Goal: Information Seeking & Learning: Learn about a topic

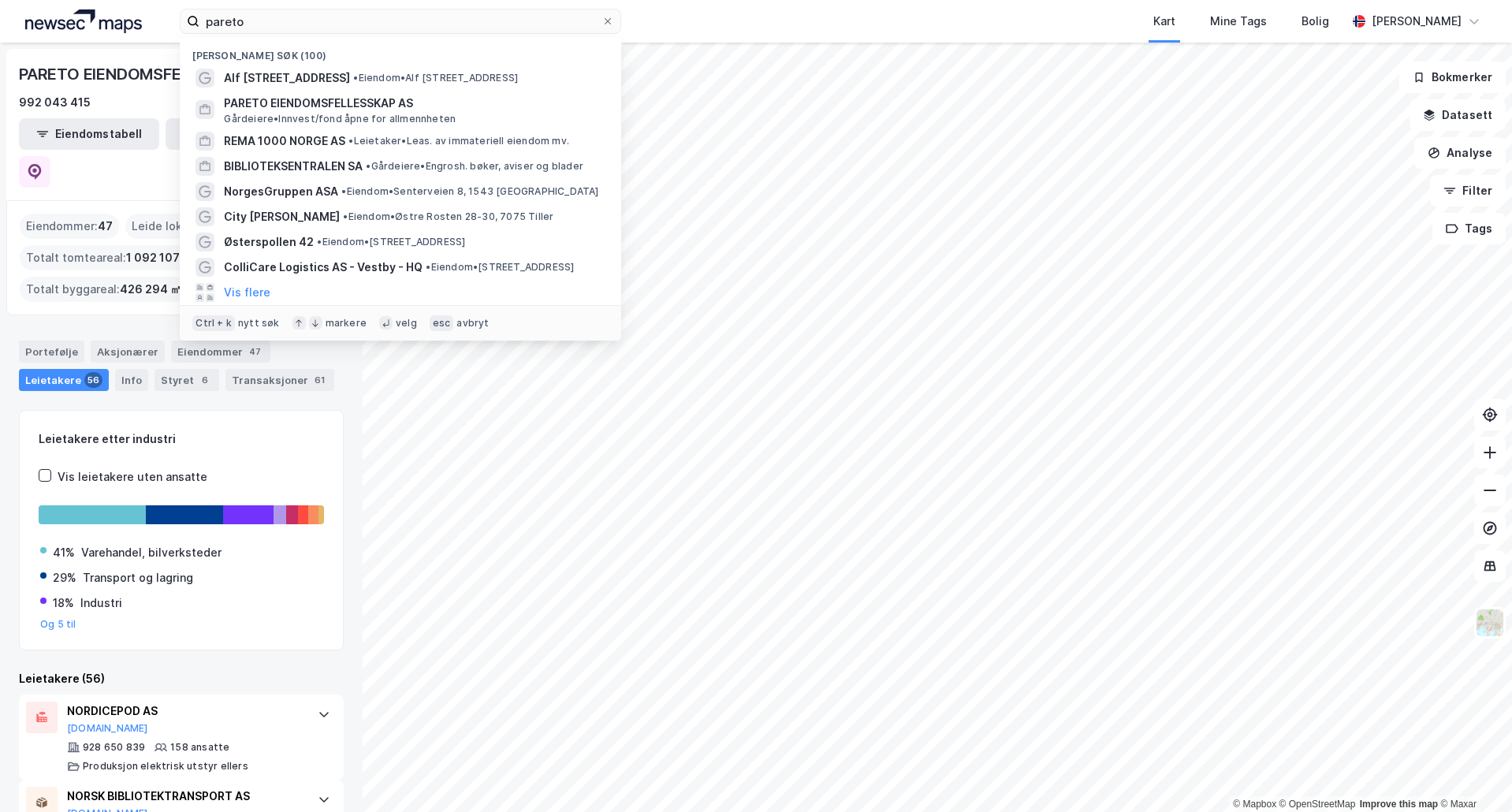
click at [337, 22] on input "pareto" at bounding box center [400, 21] width 402 height 23
click at [354, 78] on span "•" at bounding box center [355, 78] width 4 height 12
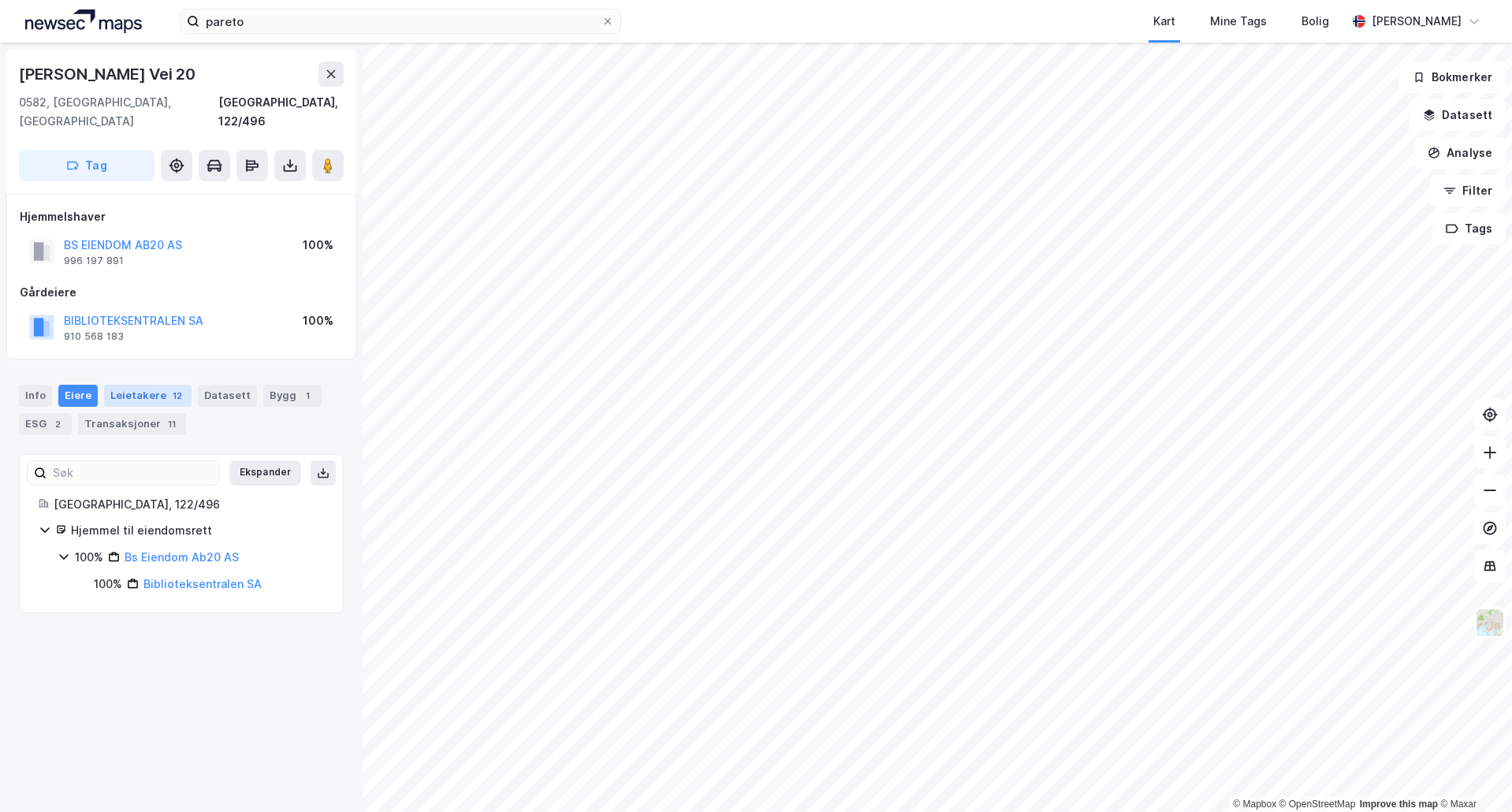
click at [176, 388] on div "12" at bounding box center [177, 396] width 16 height 16
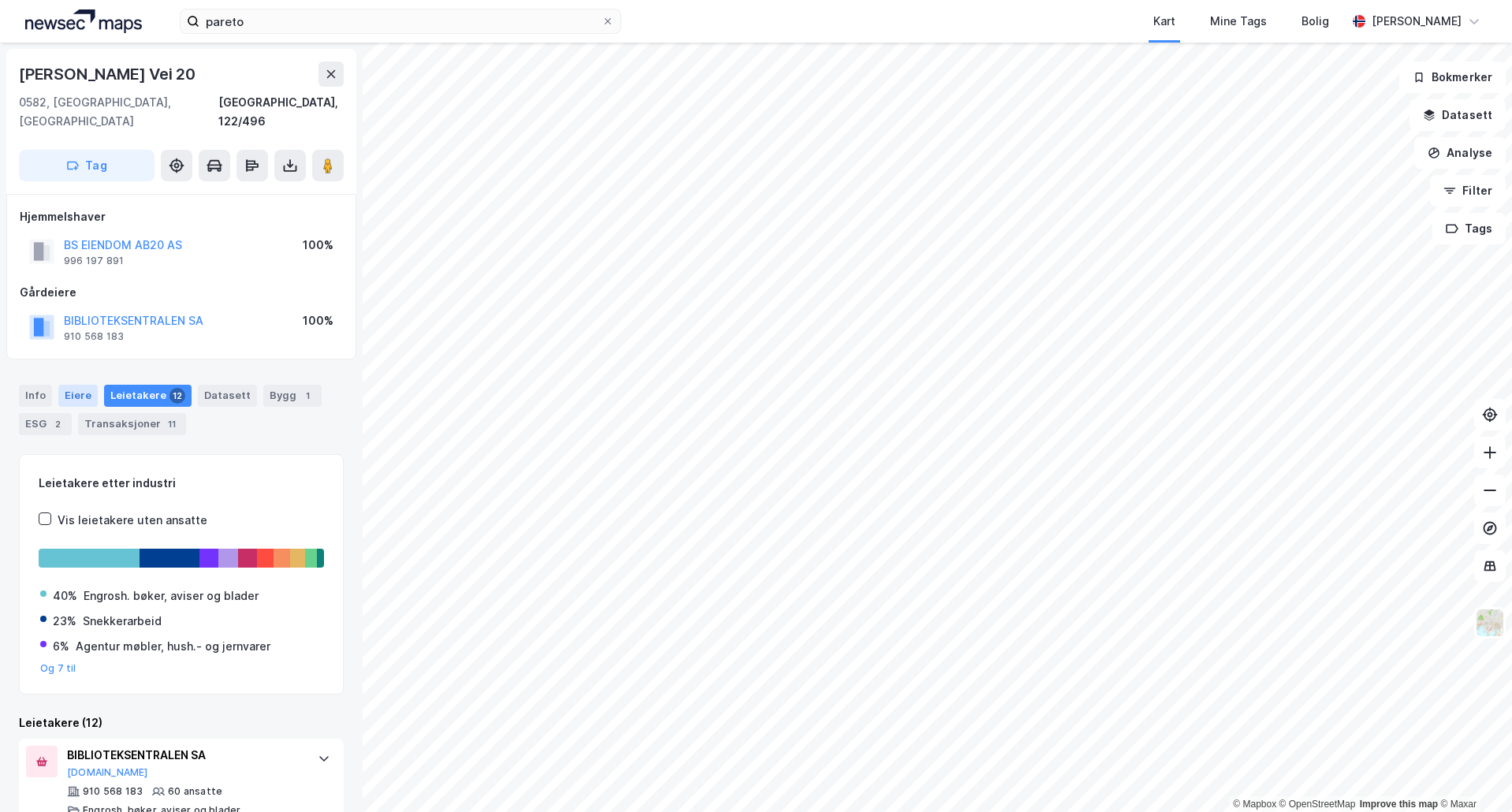
click at [69, 385] on div "Eiere" at bounding box center [78, 396] width 40 height 22
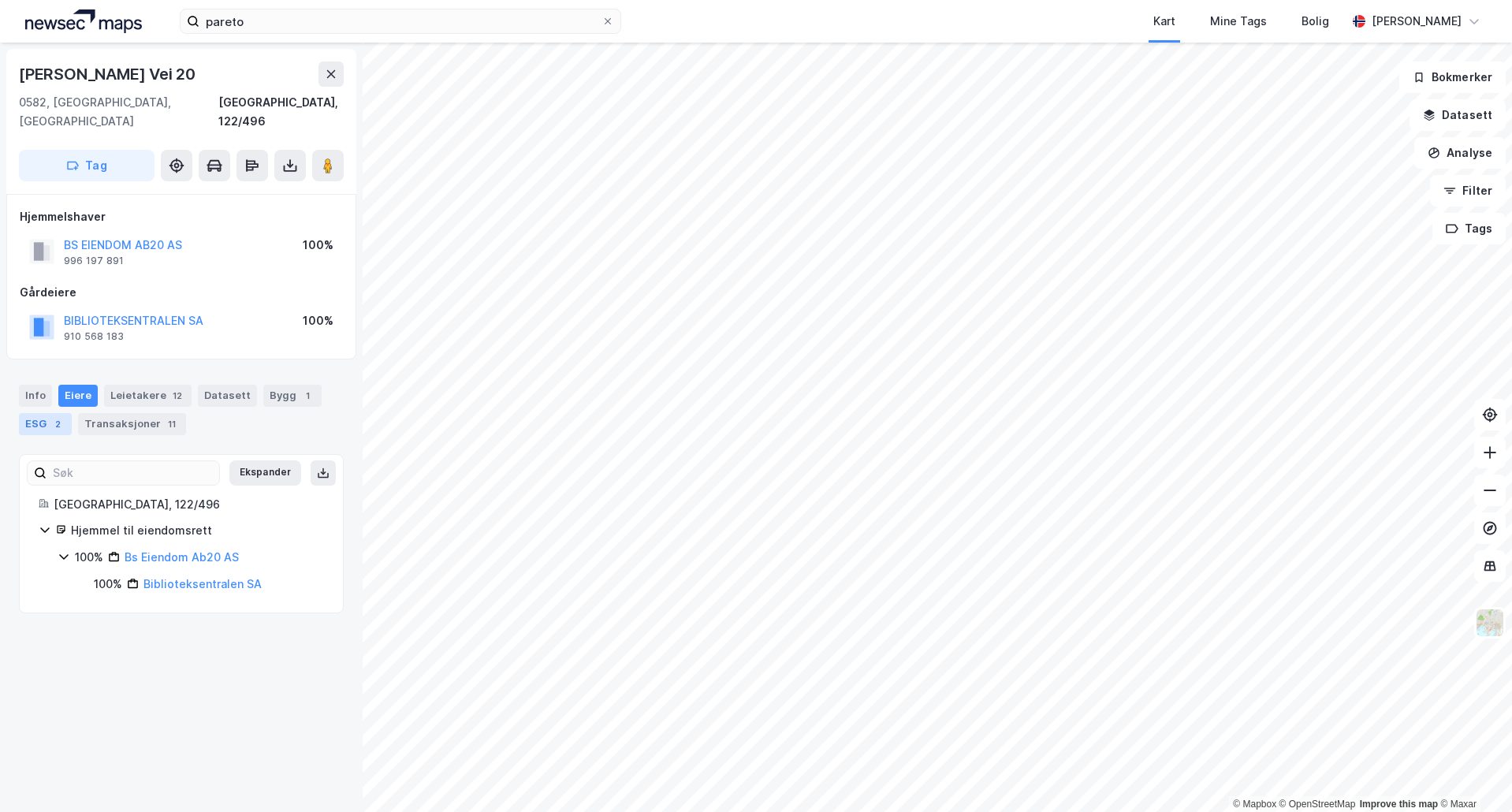
click at [60, 416] on div "2" at bounding box center [57, 424] width 16 height 16
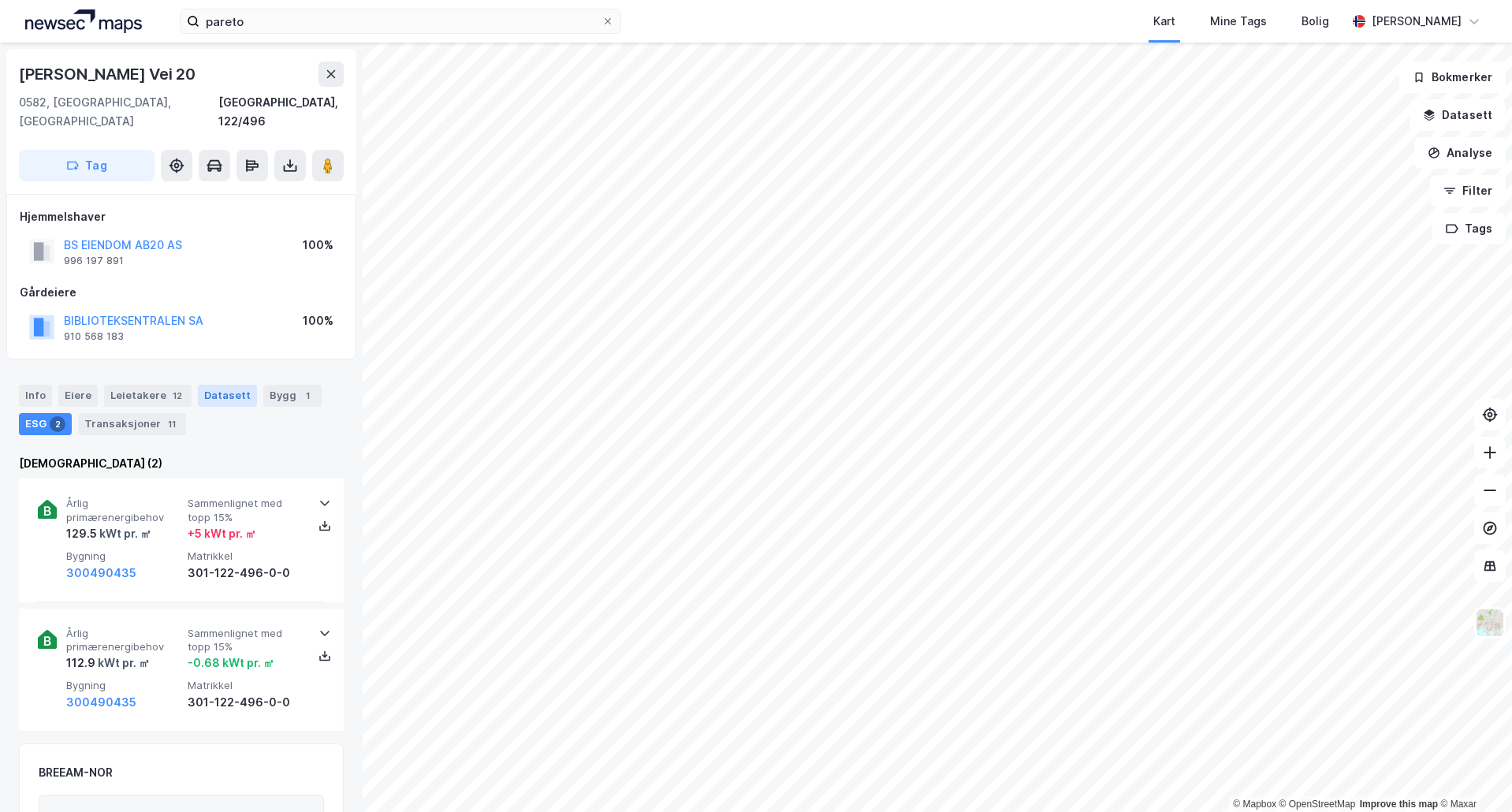
click at [216, 385] on div "Datasett" at bounding box center [227, 396] width 59 height 22
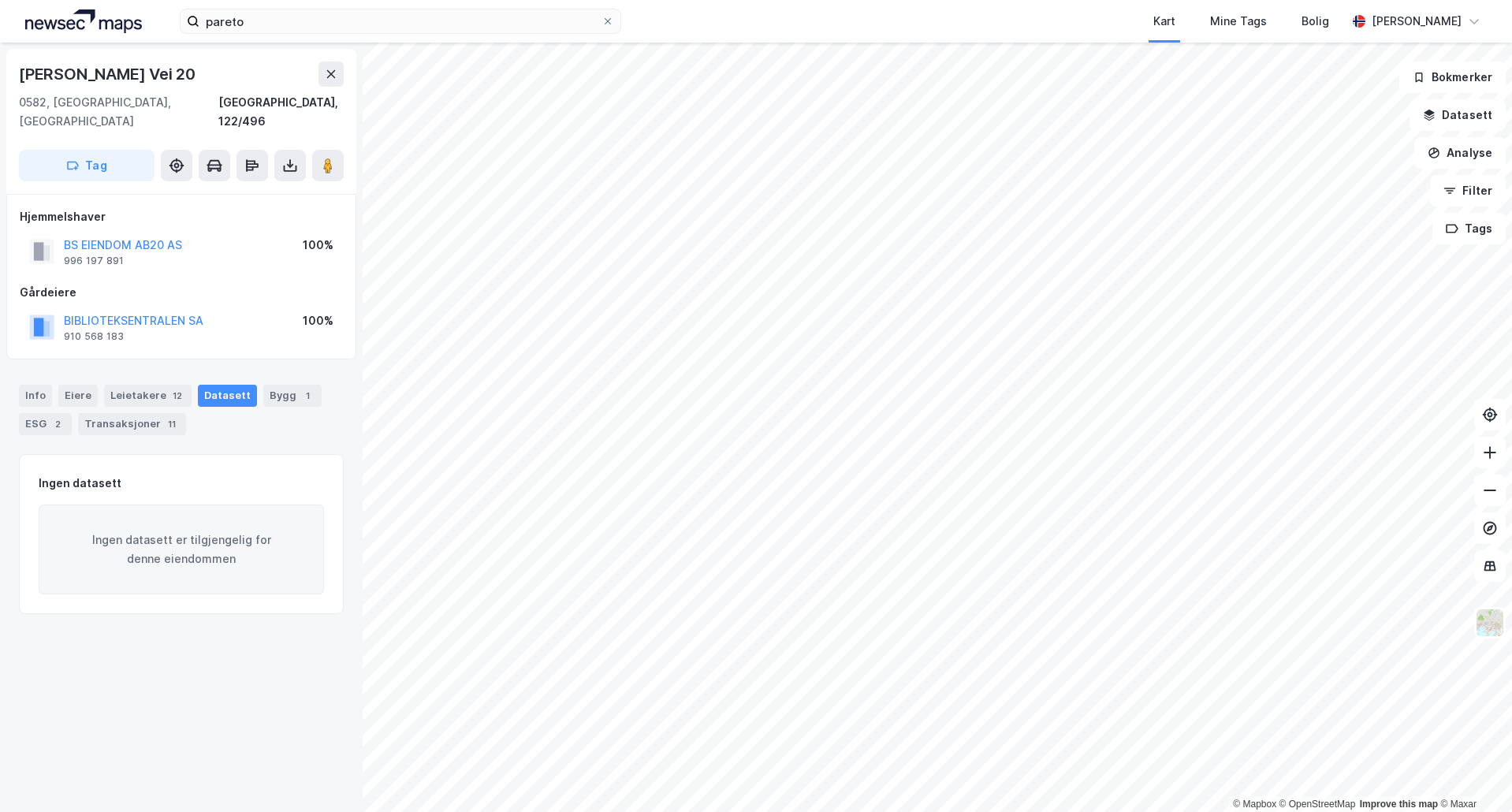
click at [40, 389] on div "Info [PERSON_NAME] 12 Datasett Bygg 1 ESG 2 Transaksjoner 11" at bounding box center [182, 410] width 325 height 50
click at [42, 385] on div "Info" at bounding box center [35, 396] width 33 height 22
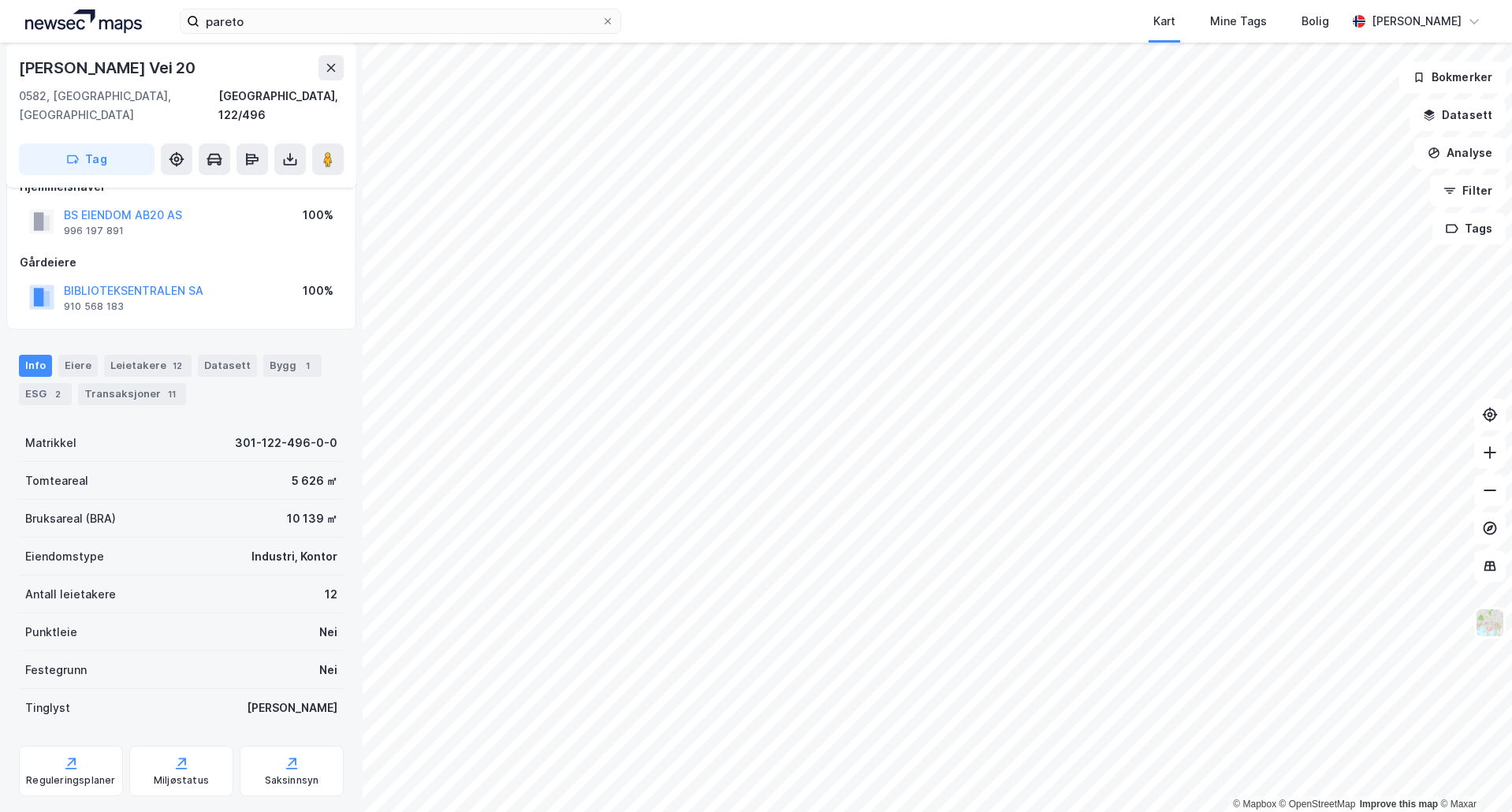
scroll to position [47, 0]
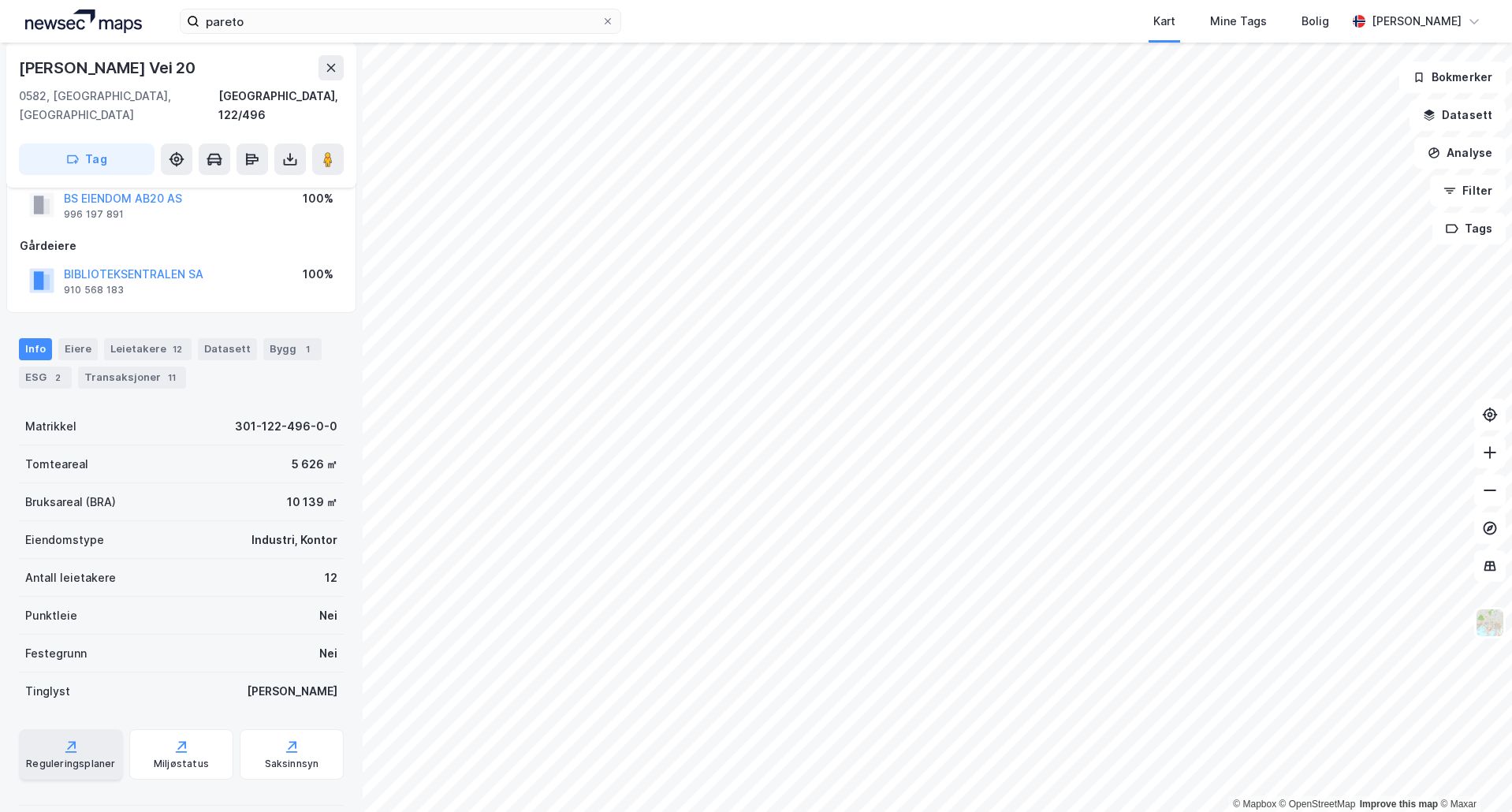
click at [85, 737] on div "Reguleringsplaner" at bounding box center [71, 754] width 104 height 50
click at [68, 338] on div "Eiere" at bounding box center [78, 349] width 40 height 22
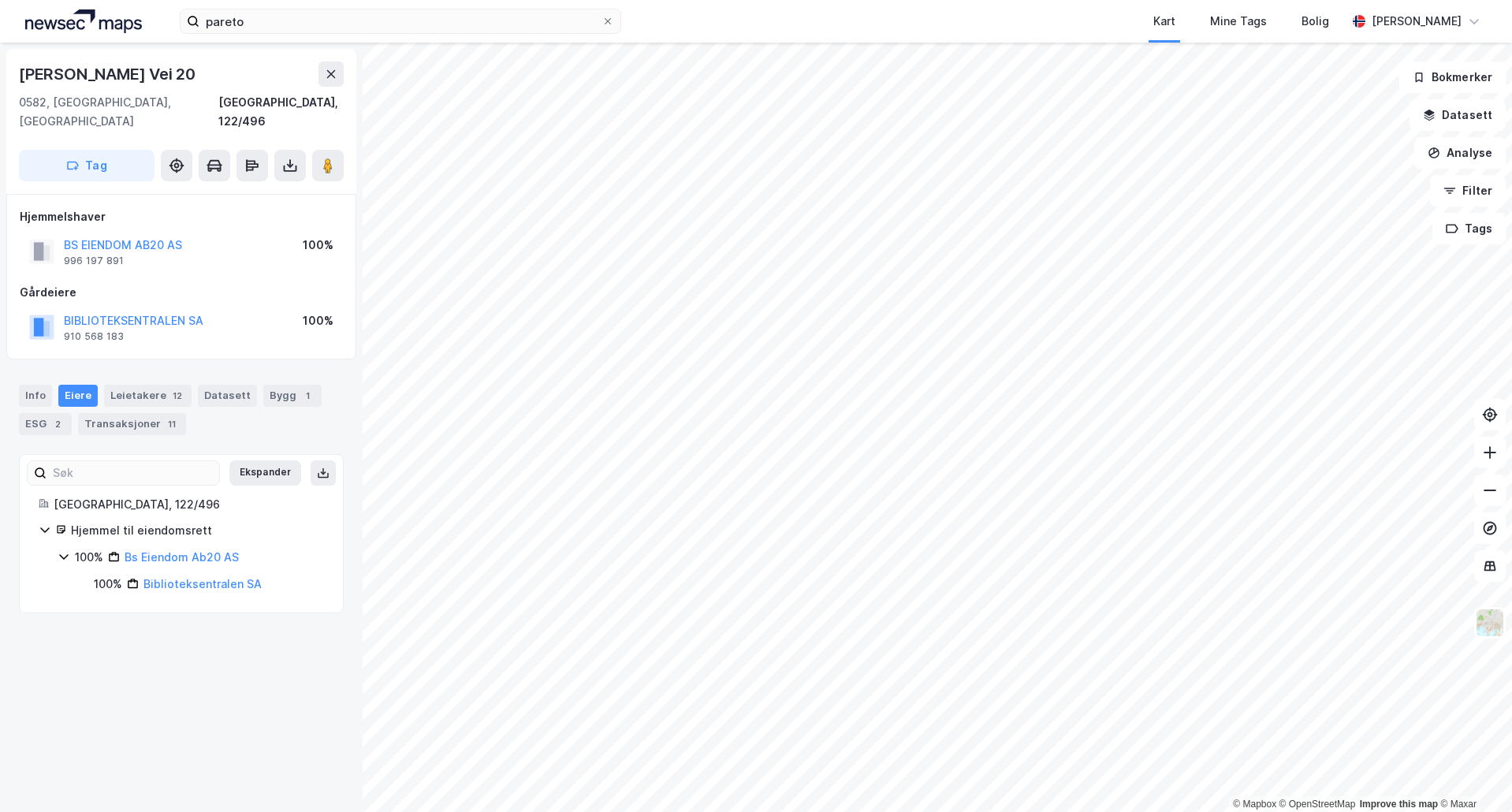
click at [37, 327] on div "Hjemmelshaver BS EIENDOM AB20 AS 996 197 891 100% Gårdeiere BIBLIOTEKSENTRALEN …" at bounding box center [181, 276] width 350 height 165
click at [35, 413] on div "ESG 2" at bounding box center [45, 425] width 53 height 22
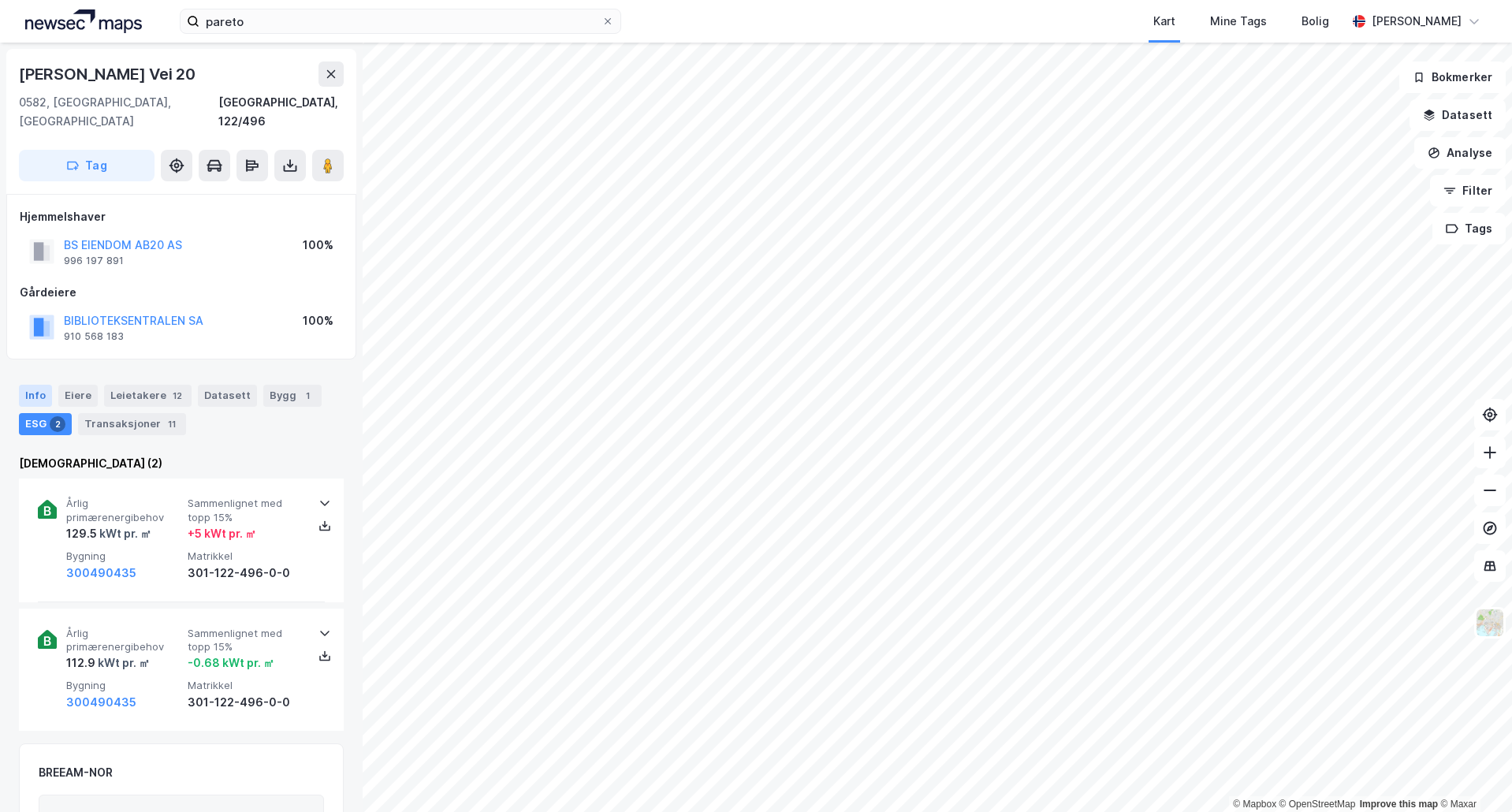
click at [33, 385] on div "Info" at bounding box center [35, 396] width 33 height 22
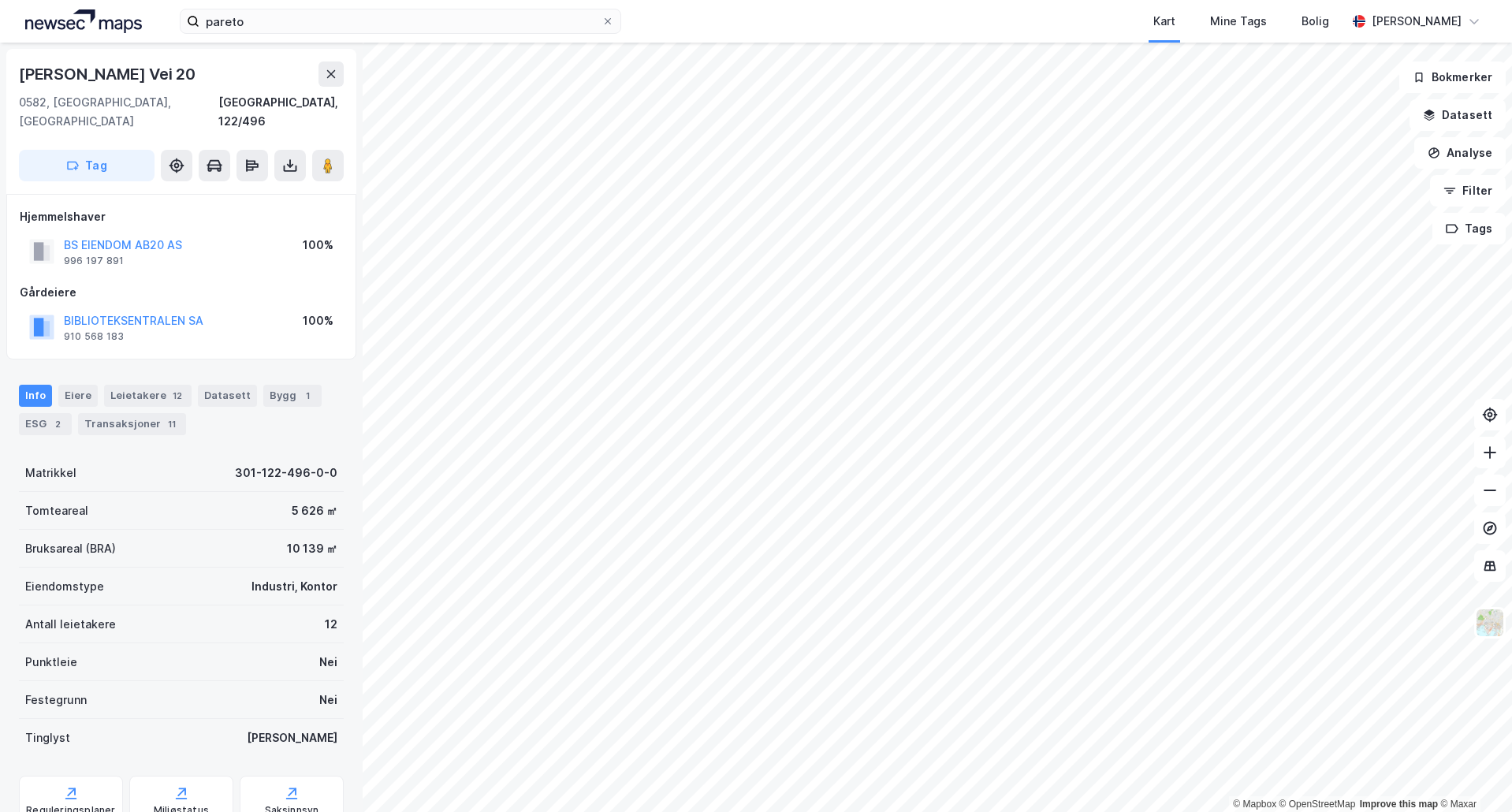
click at [45, 425] on div "Info Eiere Leietakere 12 Datasett Bygg 1 ESG 2 Transaksjoner 11 Matrikkel 301-1…" at bounding box center [182, 612] width 325 height 493
click at [50, 416] on div "2" at bounding box center [57, 424] width 16 height 16
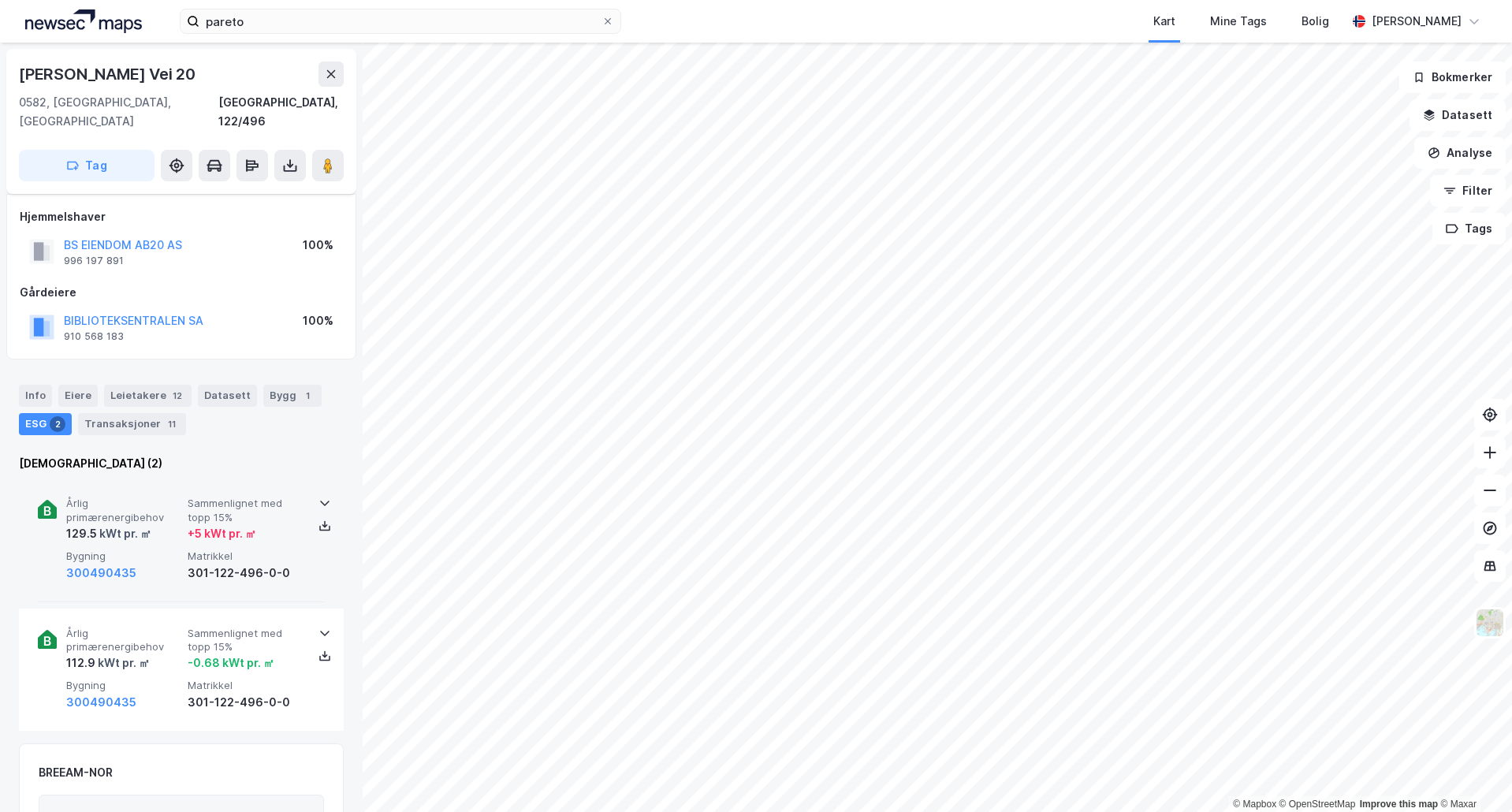
scroll to position [79, 0]
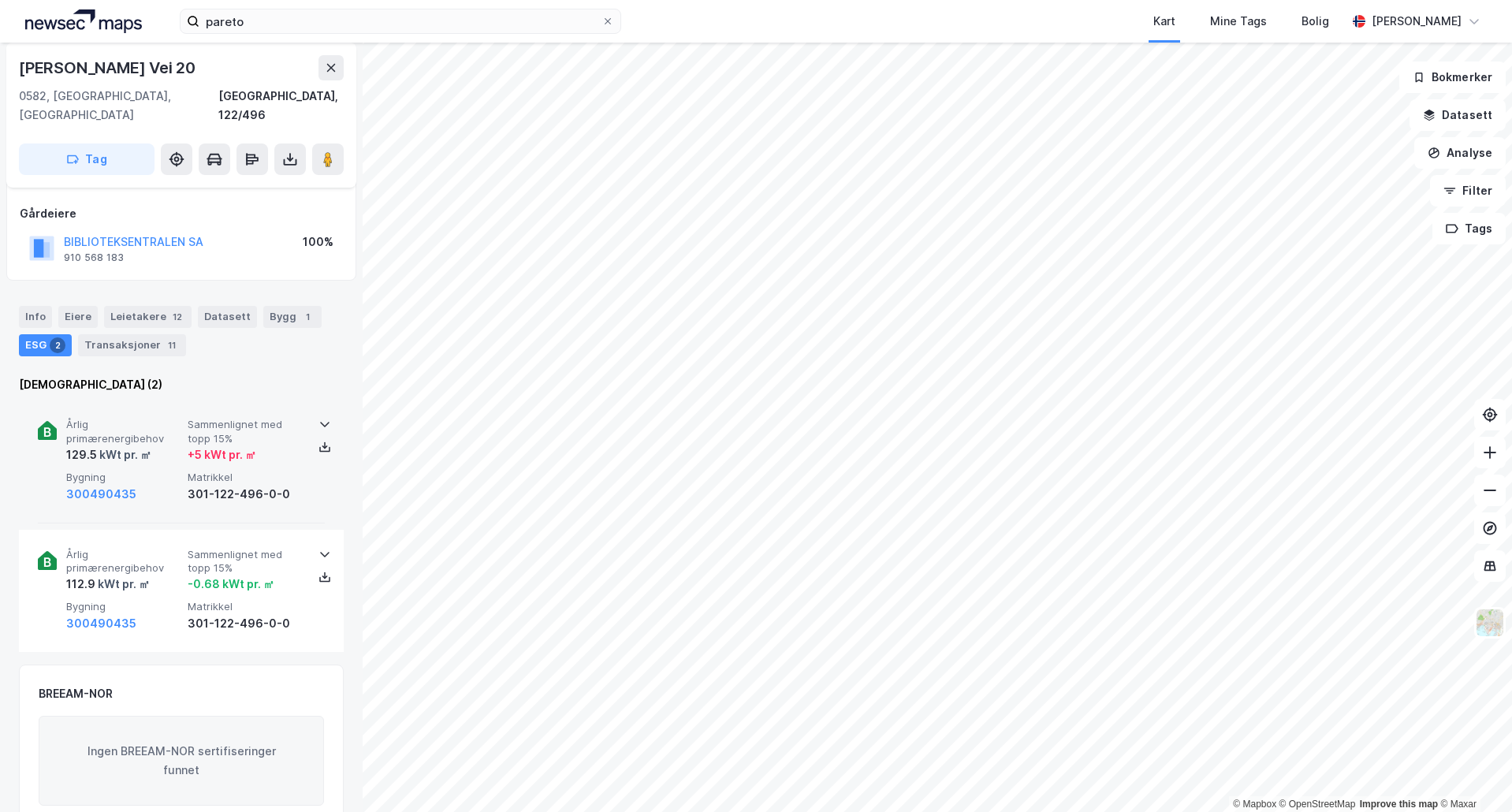
click at [206, 470] on span "Matrikkel" at bounding box center [245, 477] width 115 height 14
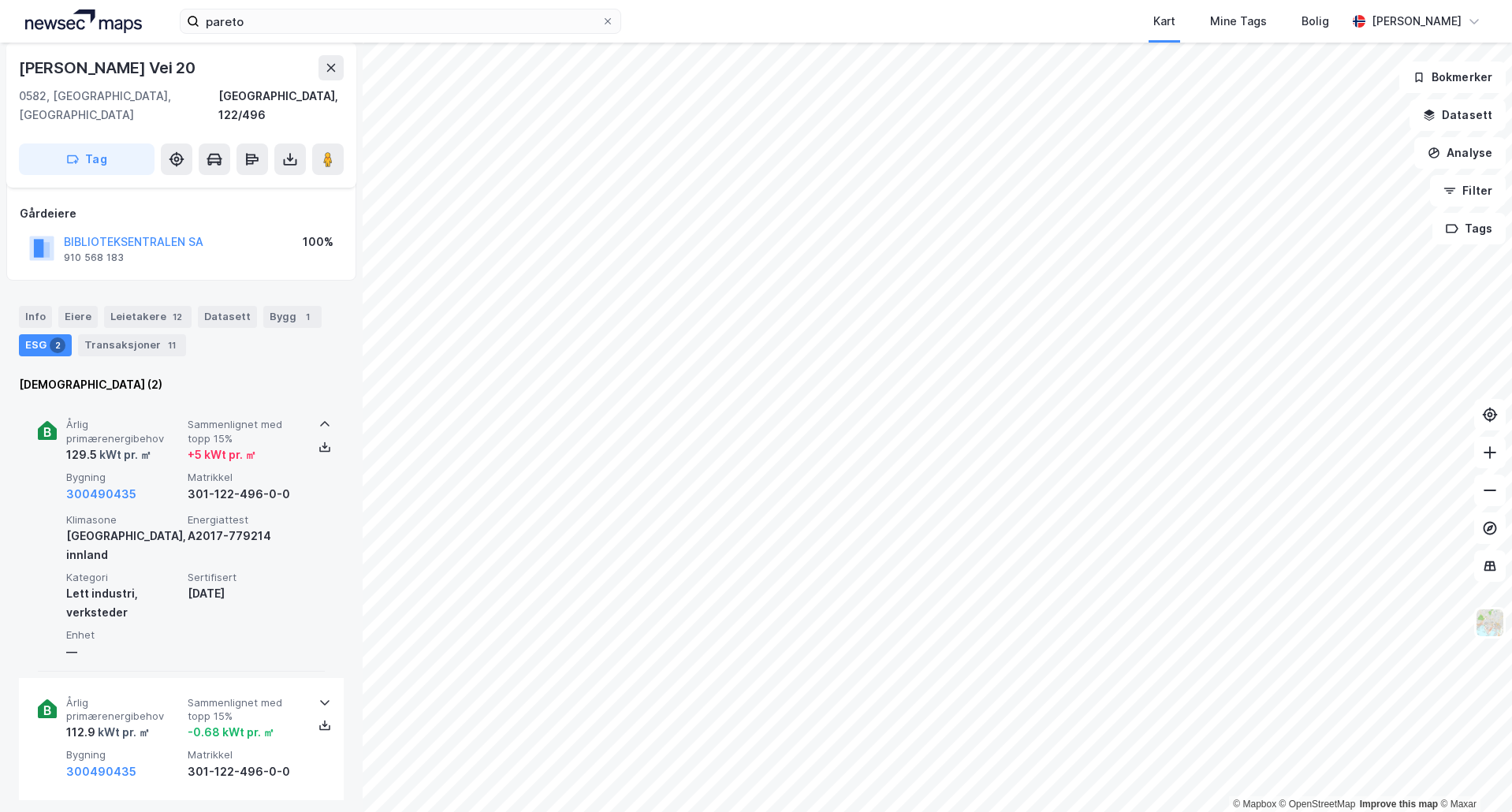
click at [249, 418] on span "Sammenlignet med topp 15%" at bounding box center [245, 432] width 115 height 28
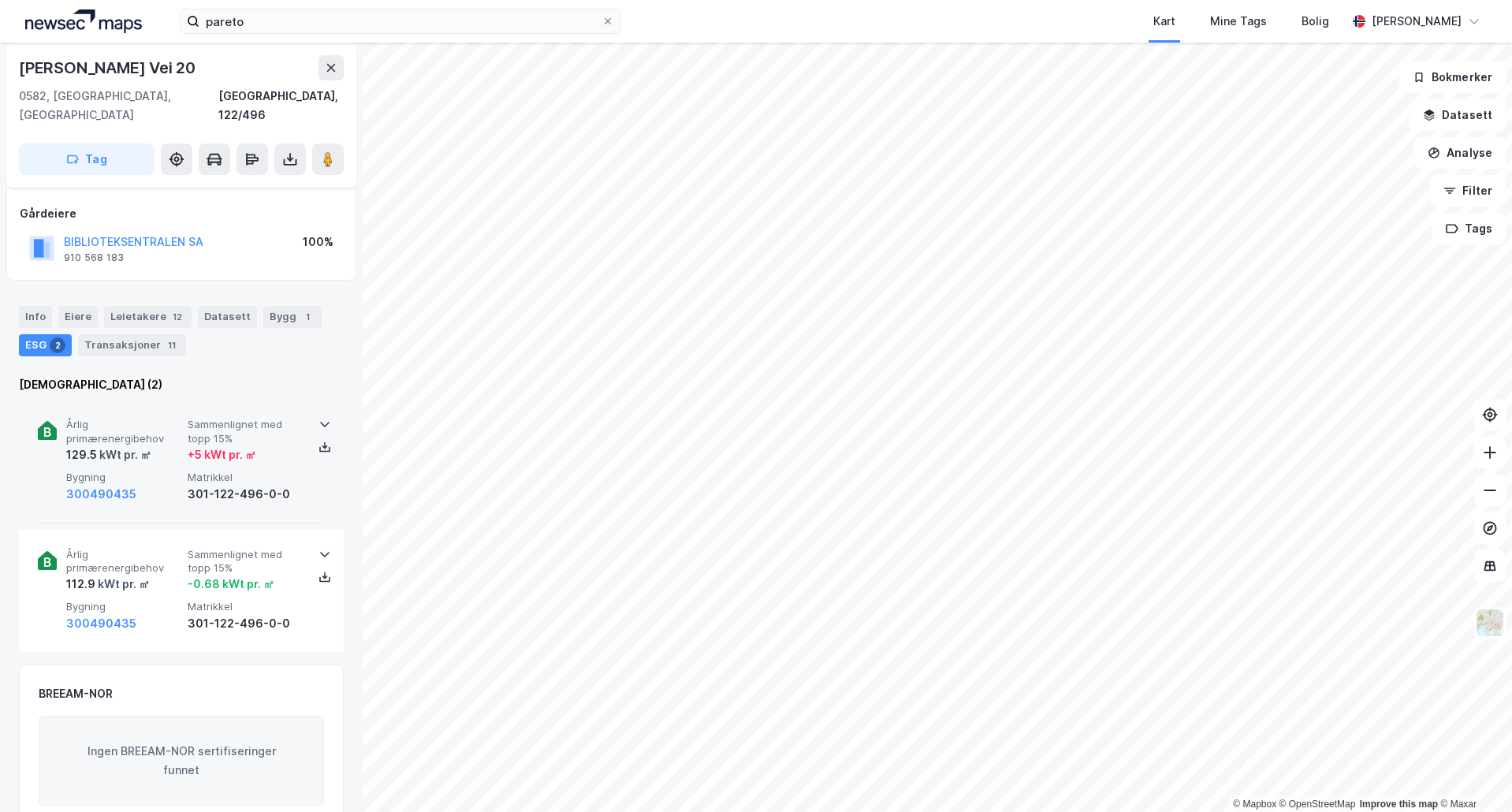
click at [192, 448] on div "Årlig primærenergibehov 129.5 kWt pr. ㎡ Sammenlignet med topp 15% + 5 kWt pr. ㎡…" at bounding box center [185, 460] width 237 height 85
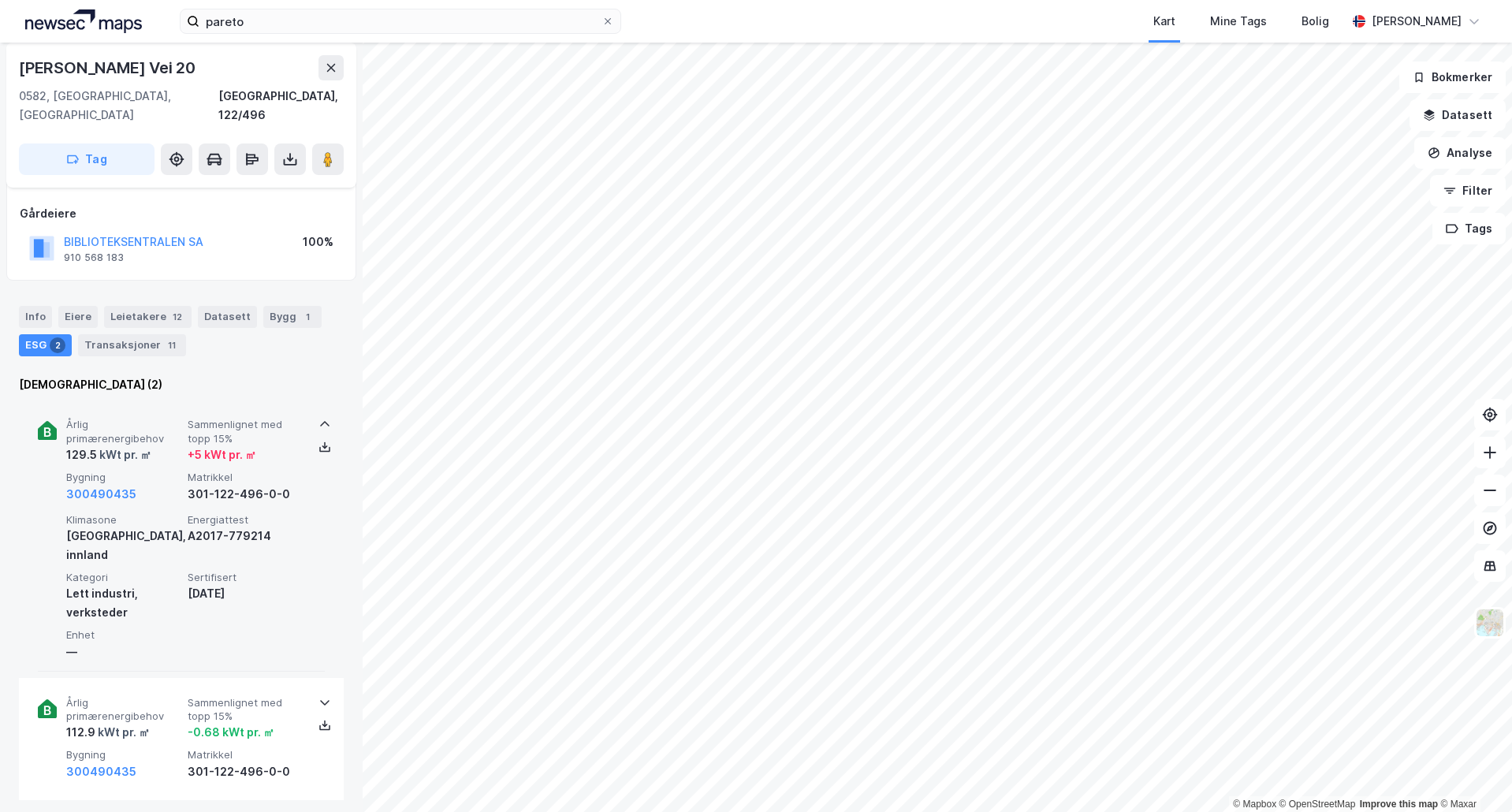
click at [192, 448] on div "Årlig primærenergibehov 129.5 kWt pr. ㎡ Sammenlignet med topp 15% + 5 kWt pr. ㎡…" at bounding box center [185, 460] width 237 height 85
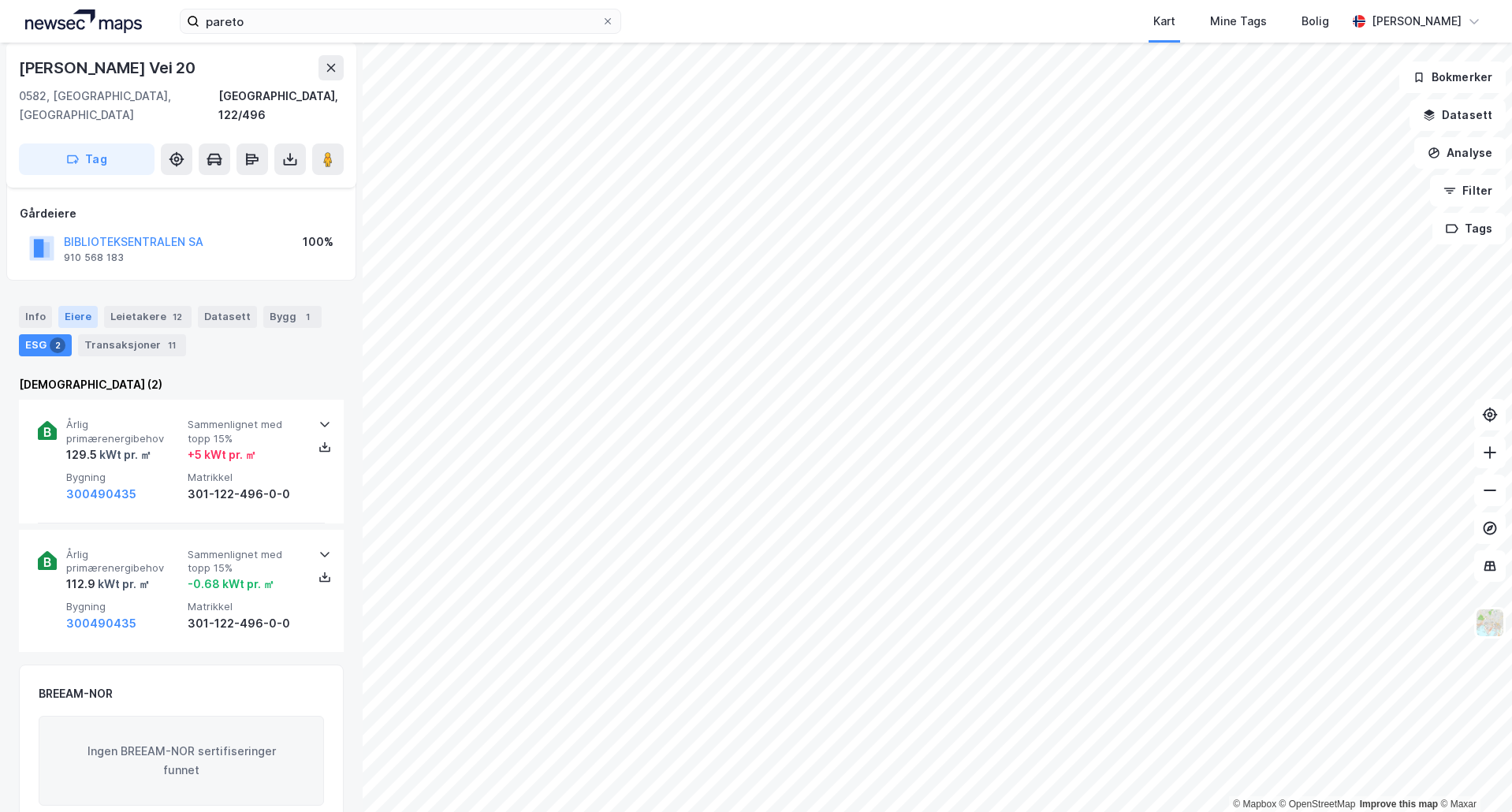
click at [76, 306] on div "Eiere" at bounding box center [78, 317] width 40 height 22
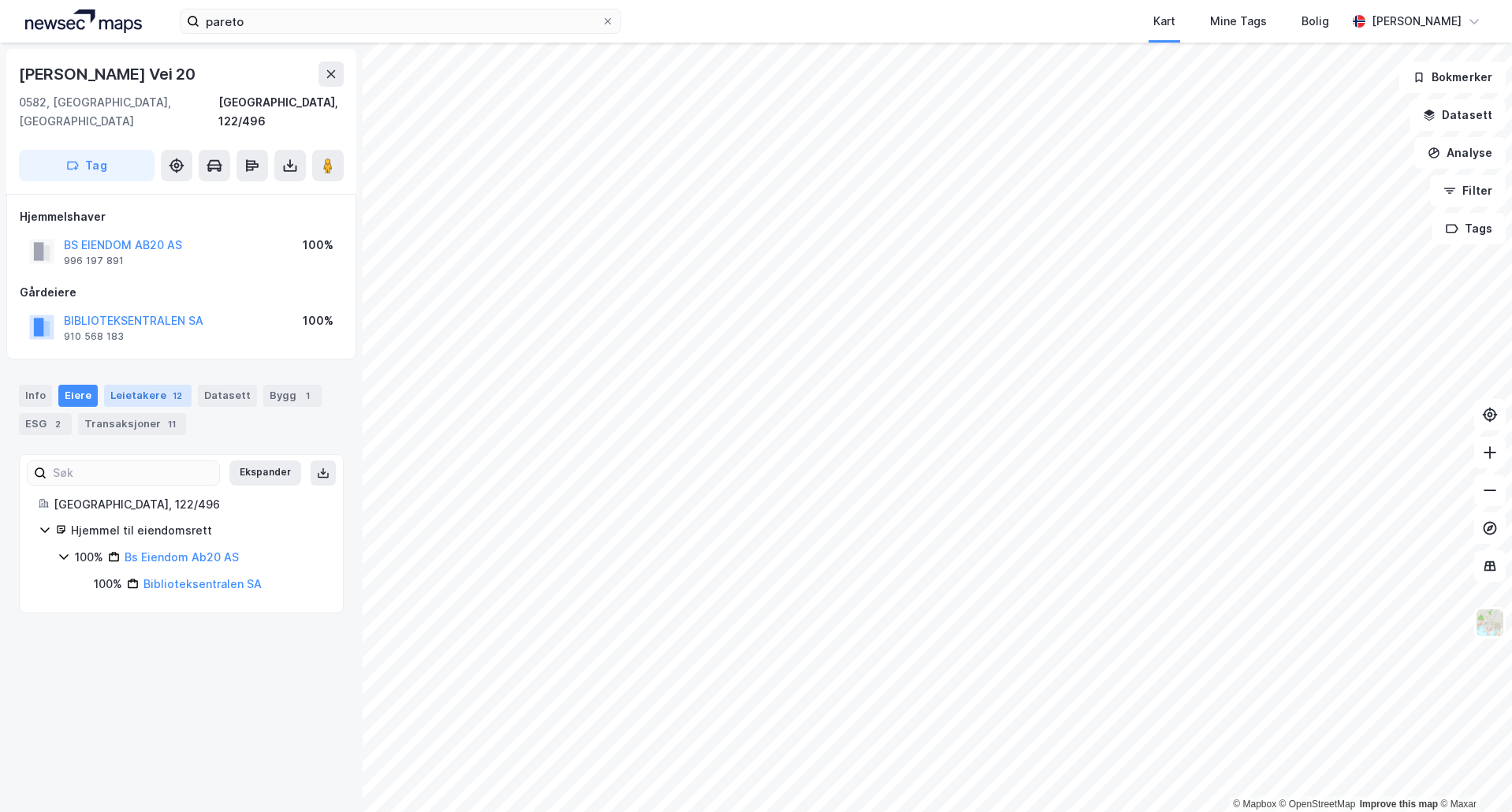
click at [136, 385] on div "Leietakere 12" at bounding box center [147, 396] width 87 height 22
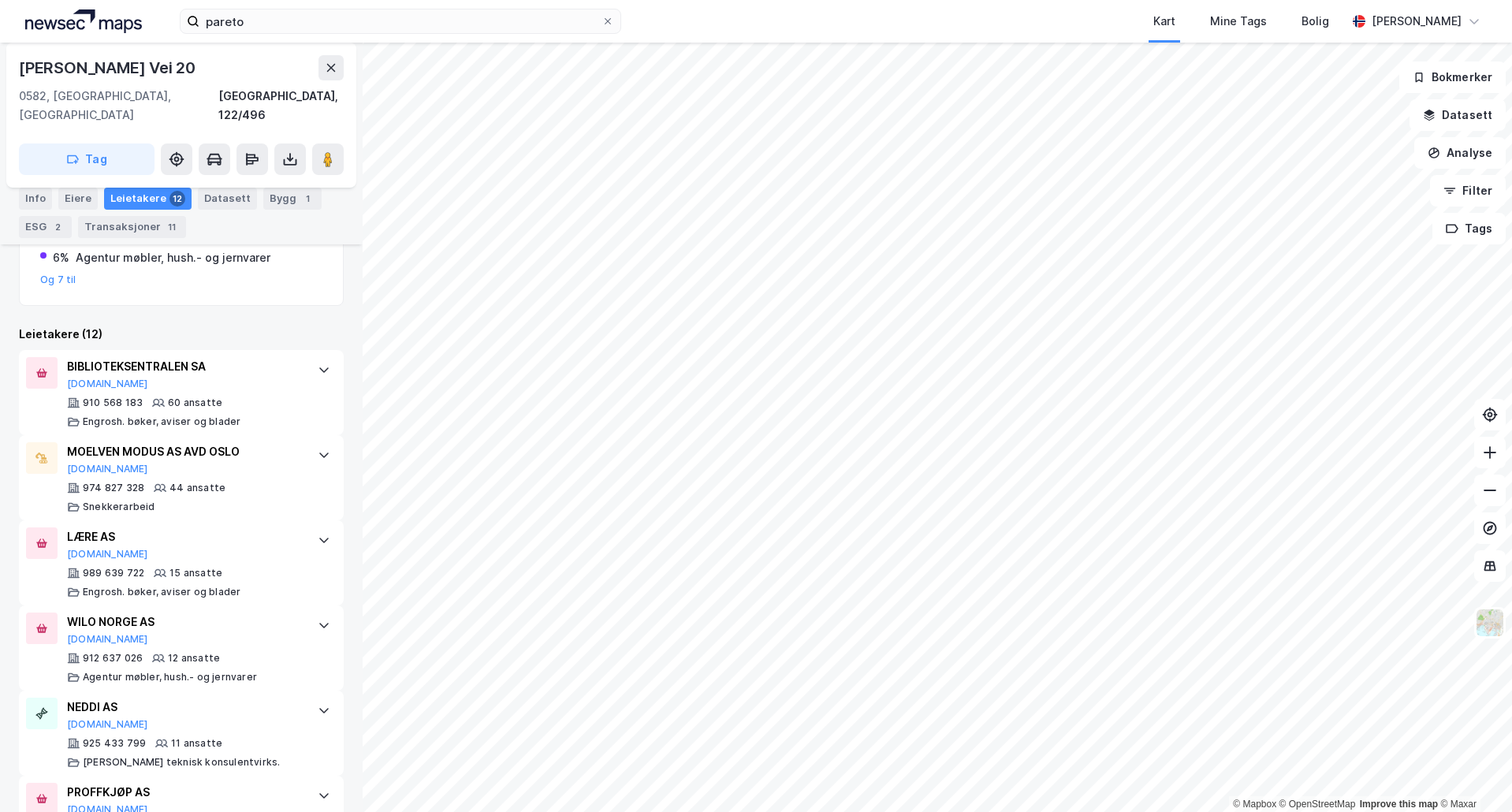
scroll to position [119, 0]
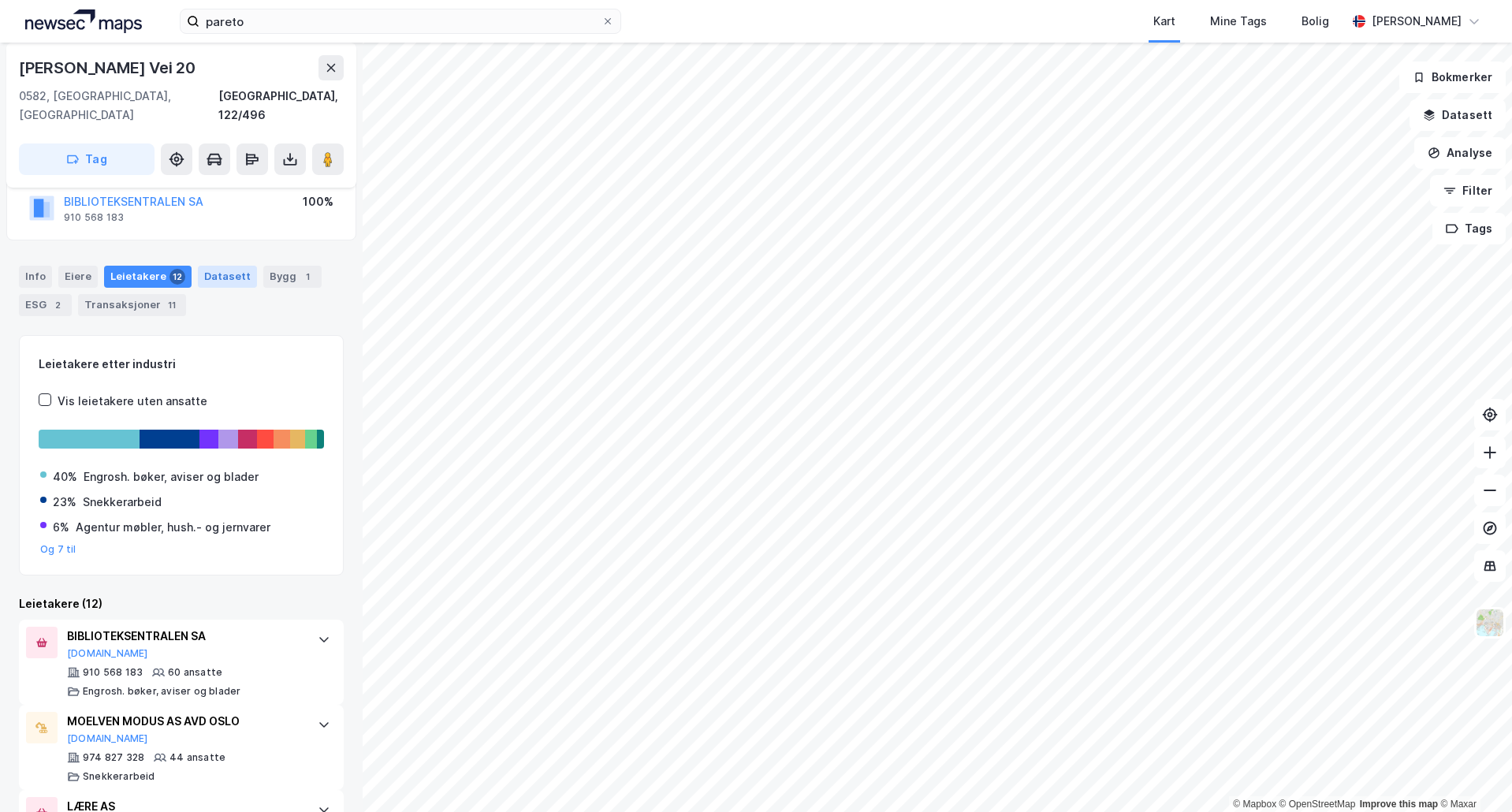
click at [198, 265] on div "Datasett" at bounding box center [227, 277] width 59 height 22
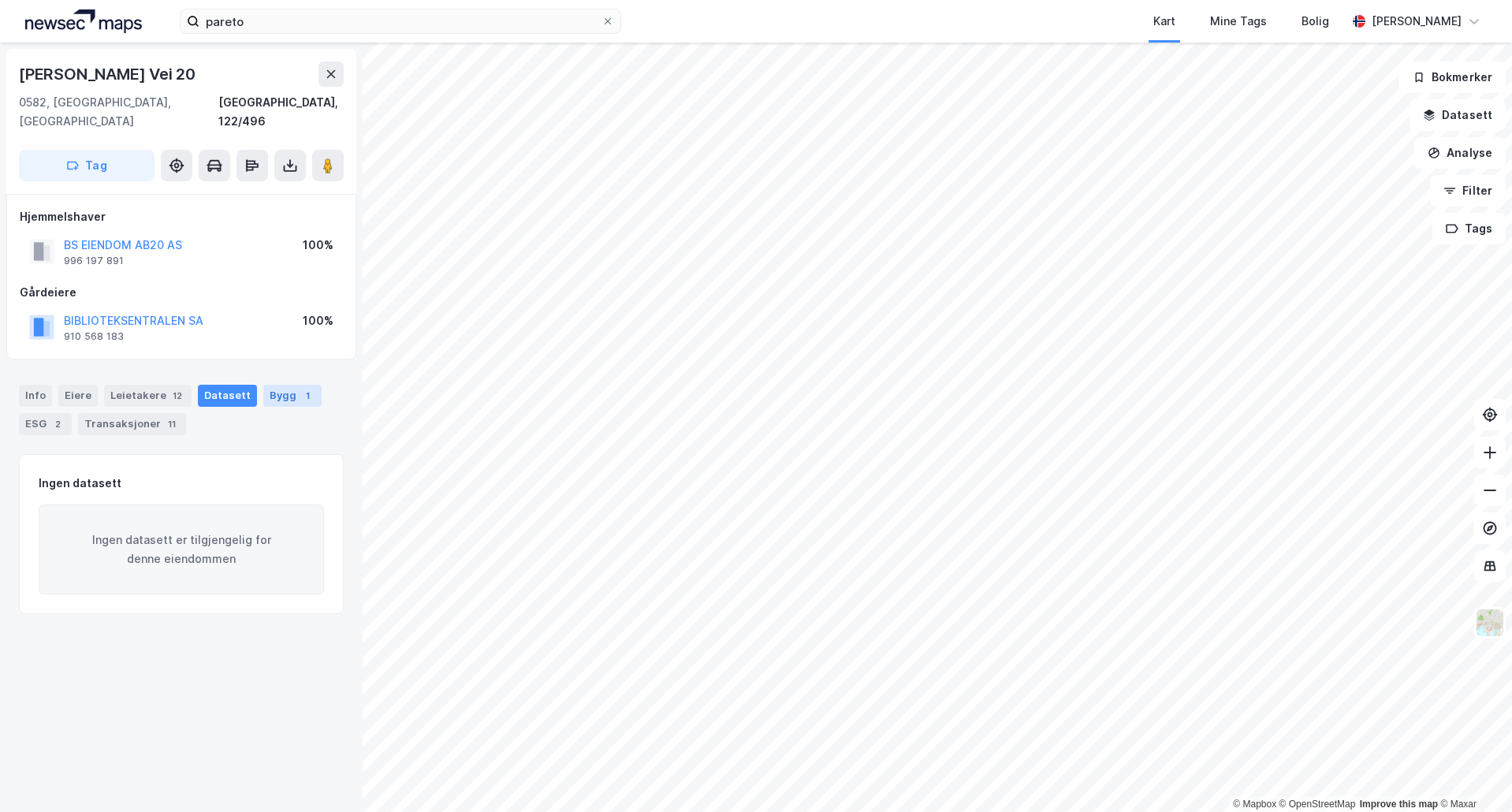
click at [273, 385] on div "Bygg 1" at bounding box center [292, 396] width 58 height 22
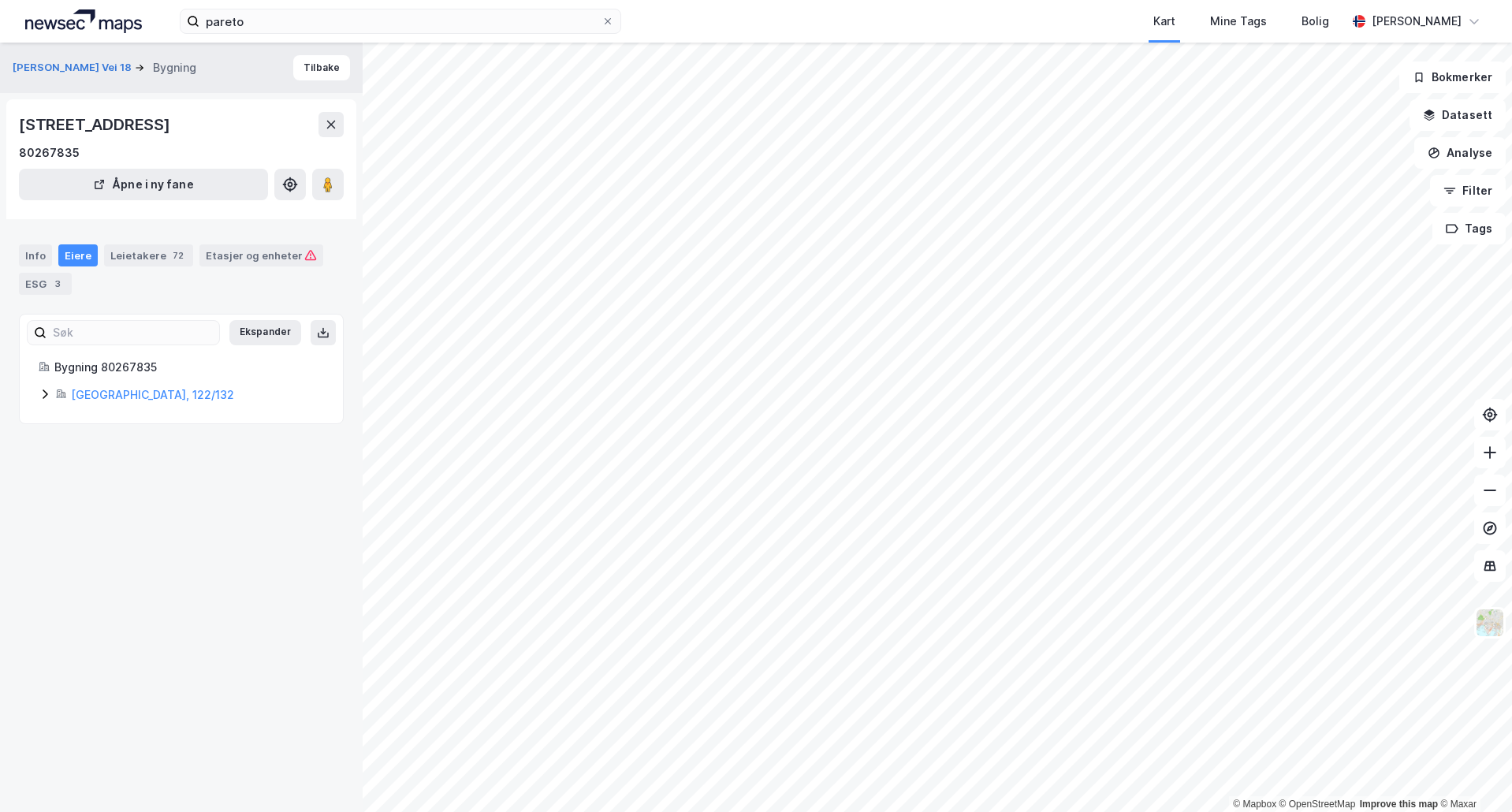
click at [56, 400] on div "[GEOGRAPHIC_DATA], 122/132" at bounding box center [190, 395] width 268 height 19
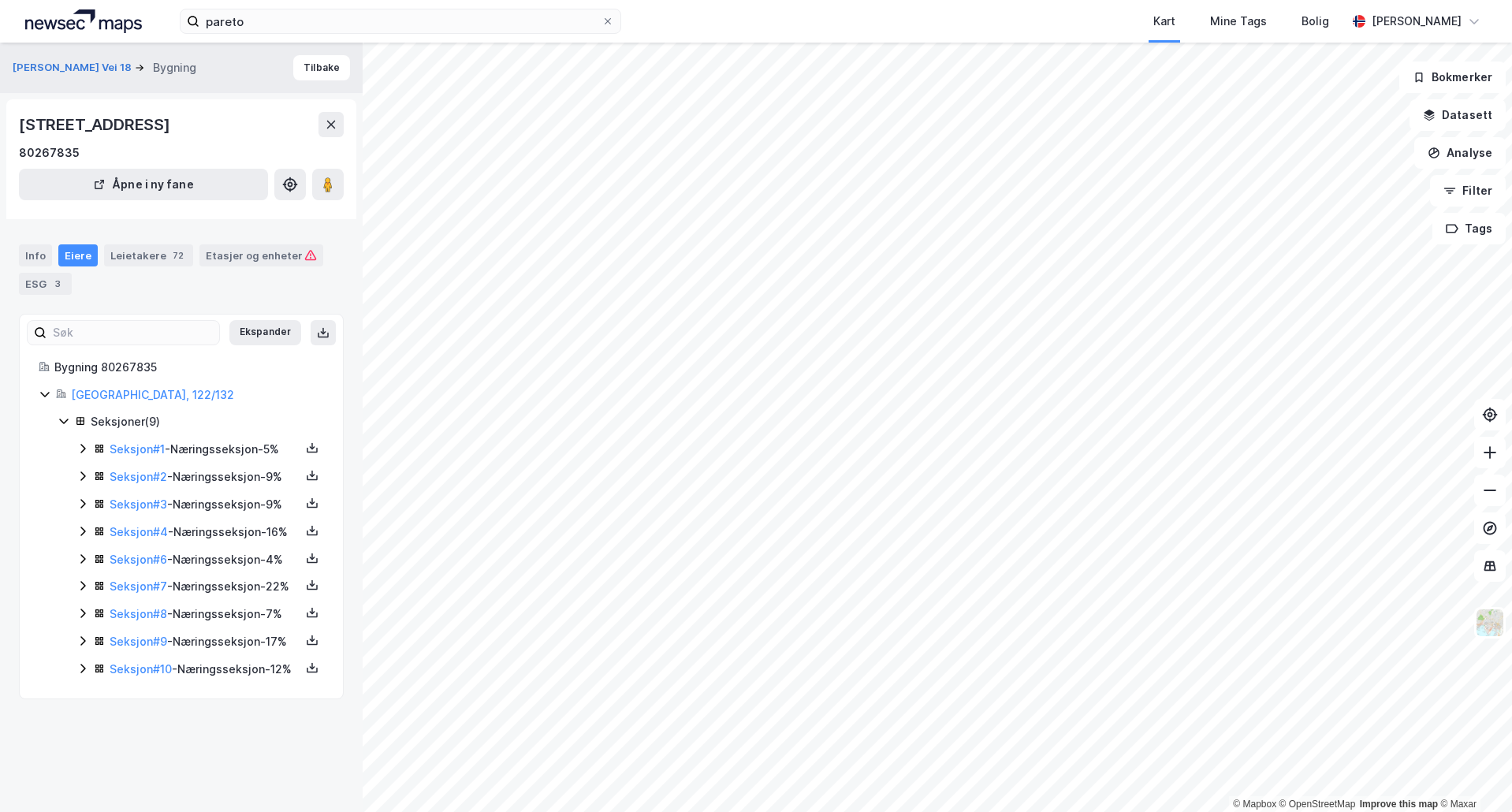
scroll to position [69, 0]
click at [81, 443] on icon at bounding box center [82, 449] width 13 height 13
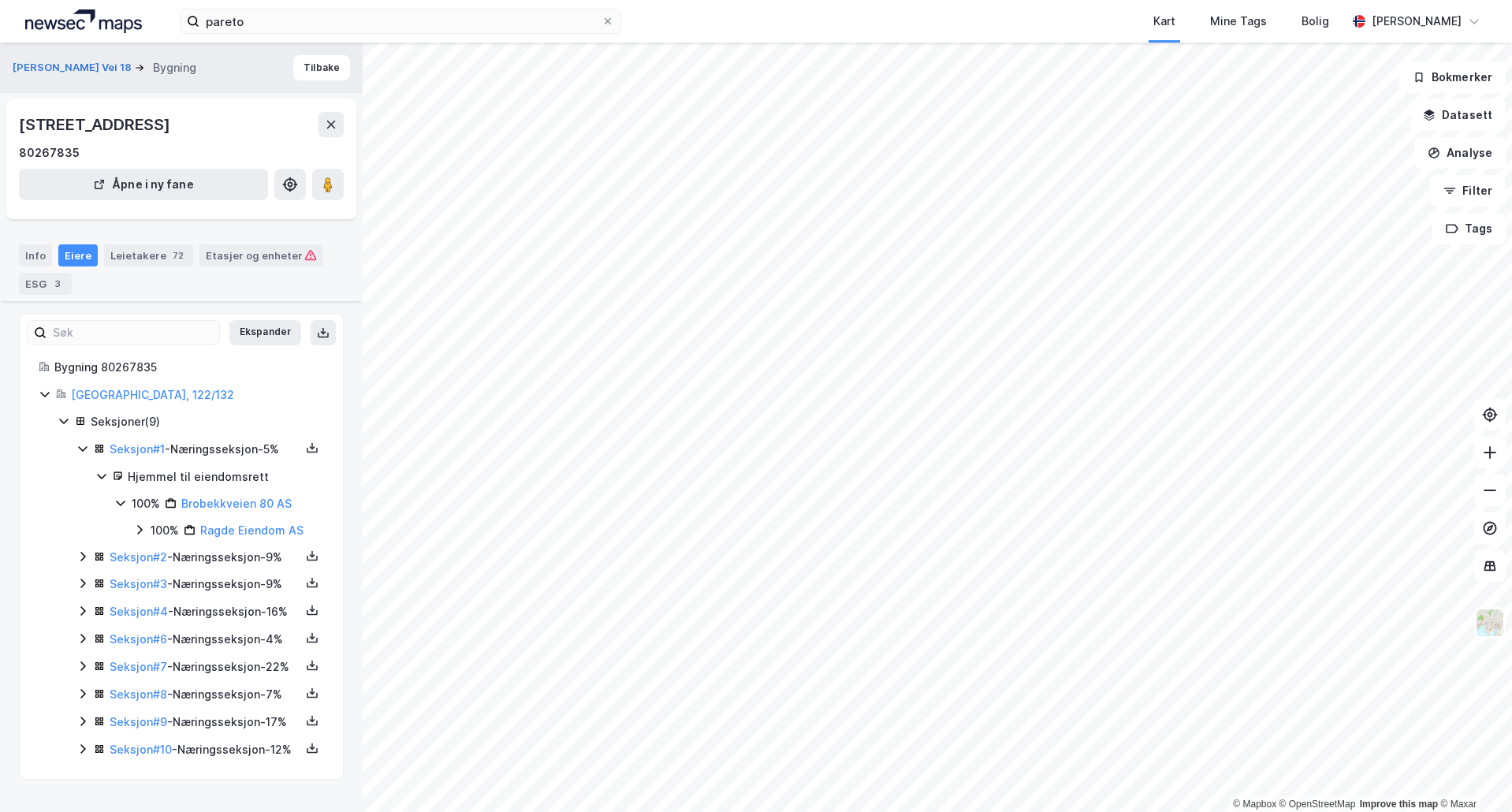
click at [81, 443] on icon at bounding box center [82, 449] width 13 height 13
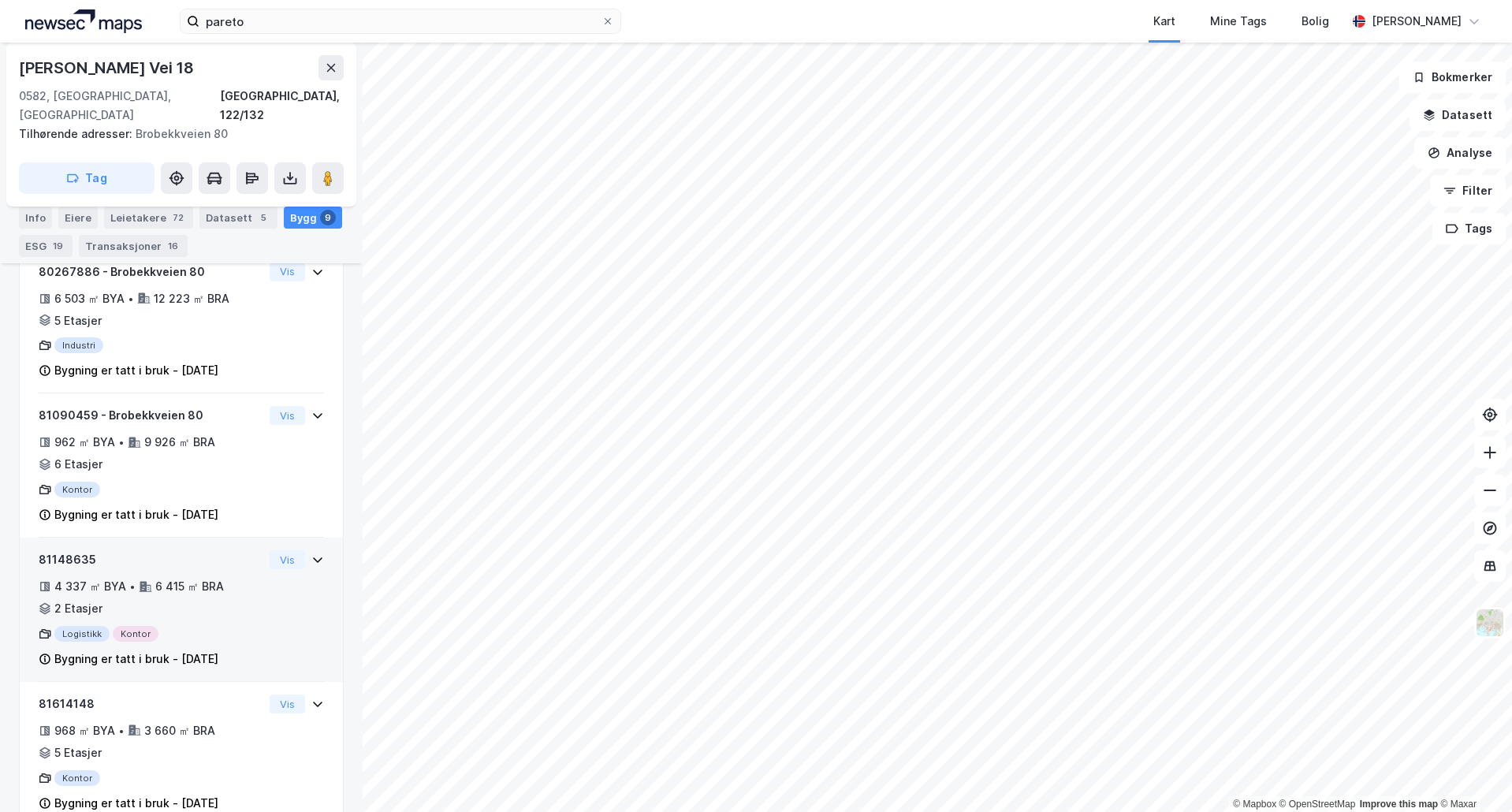
scroll to position [854, 0]
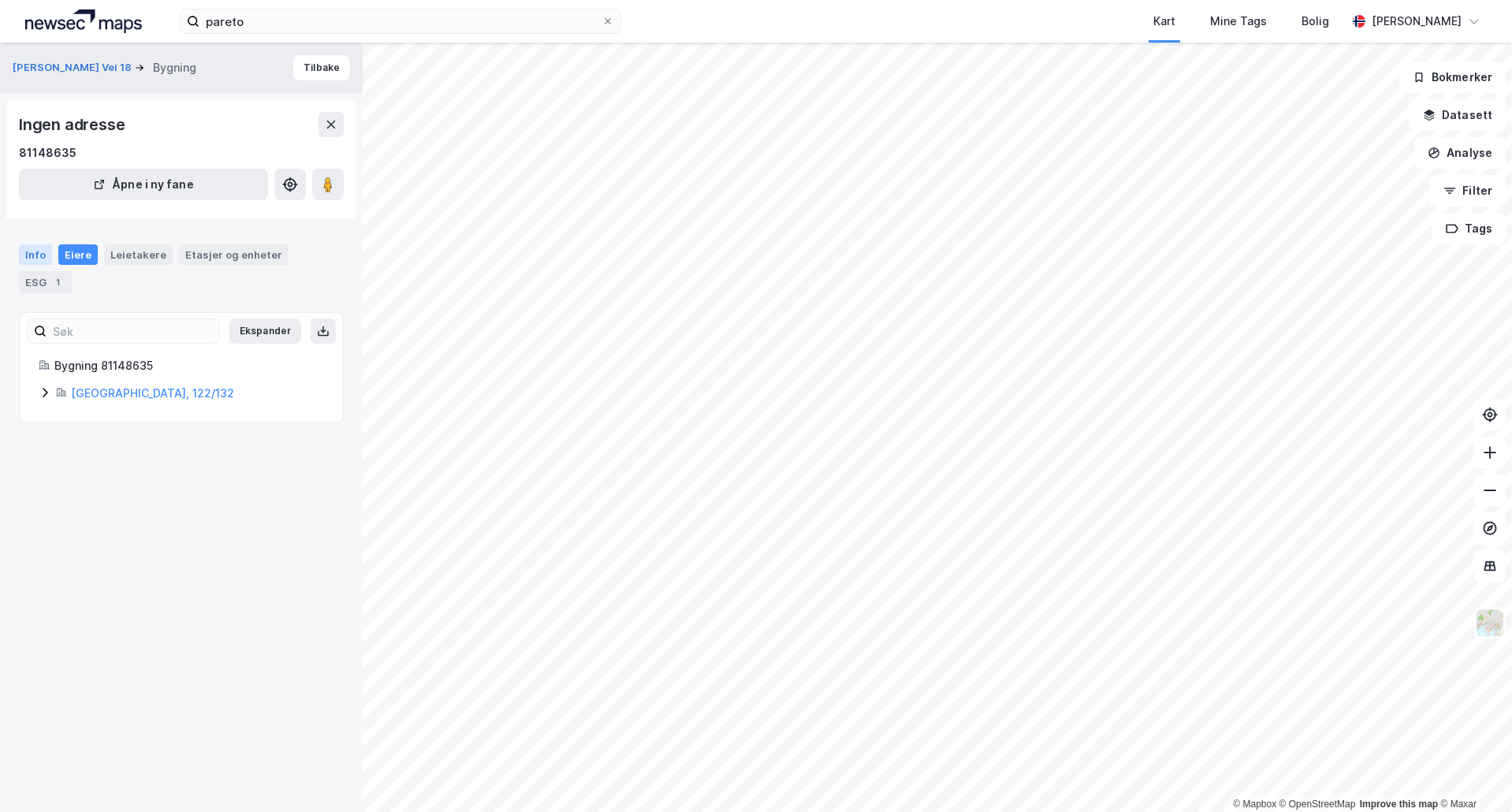
click at [44, 251] on div "Info" at bounding box center [35, 255] width 33 height 21
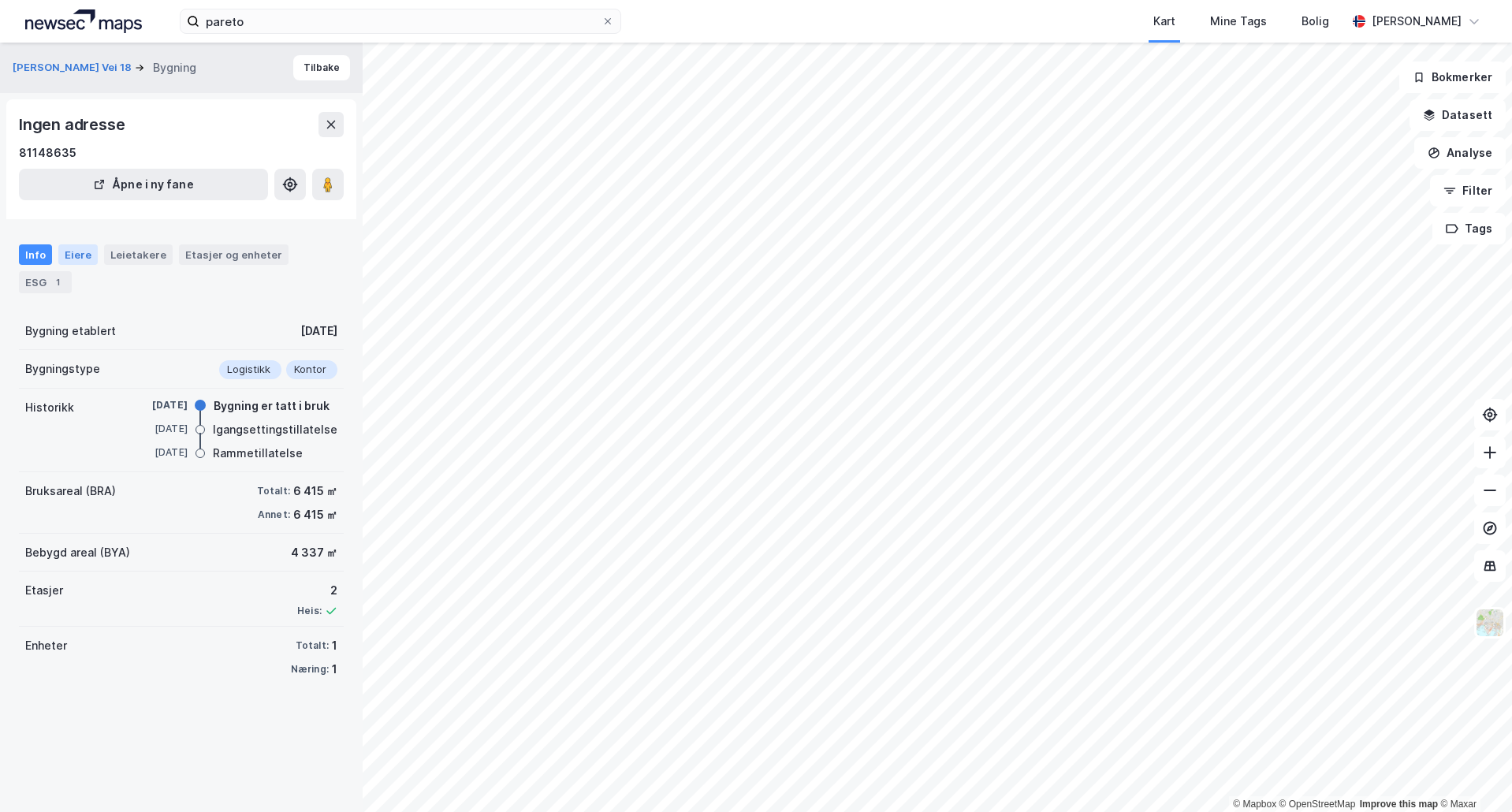
click at [79, 259] on div "Eiere" at bounding box center [78, 255] width 40 height 21
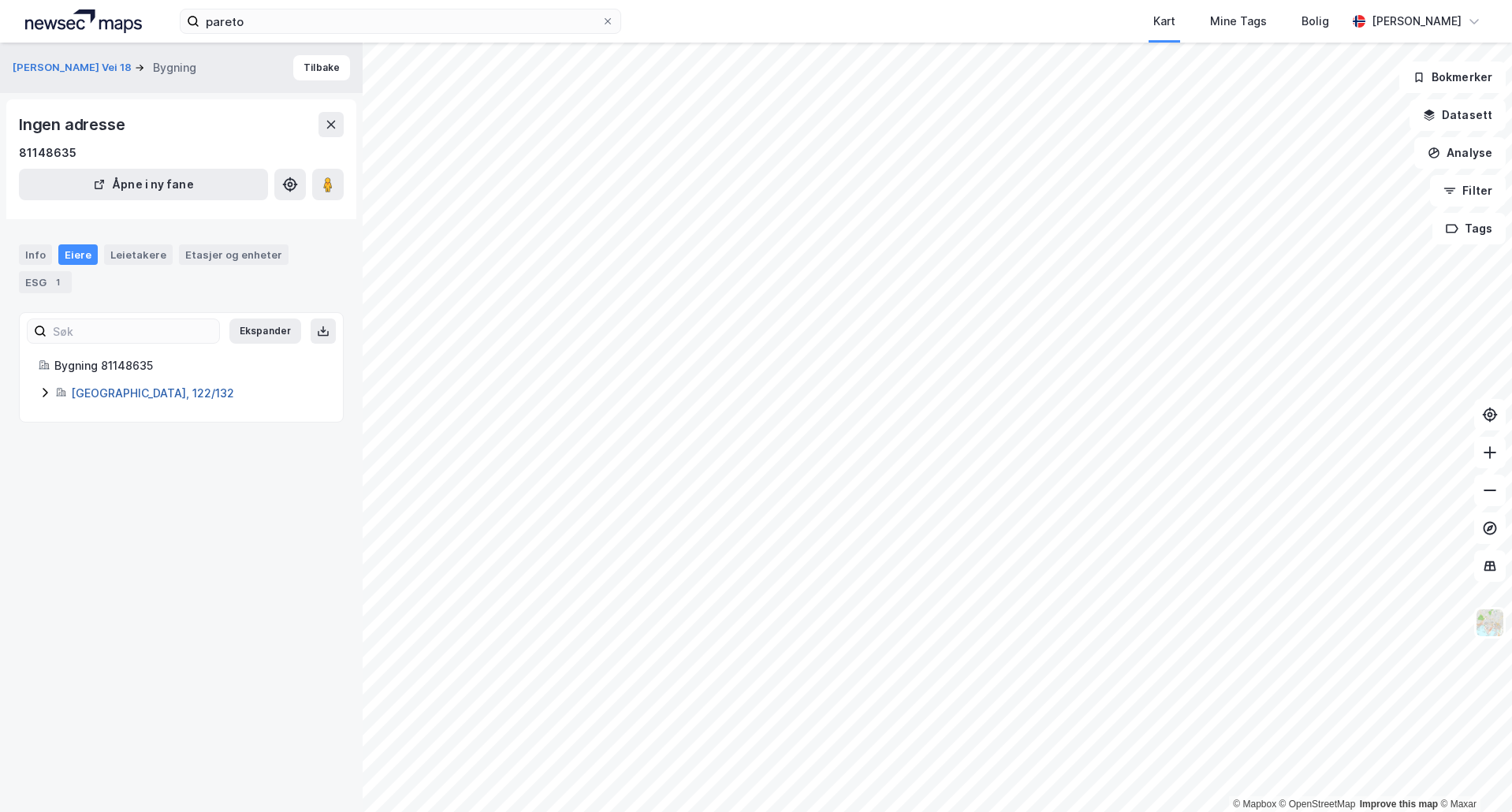
click at [77, 400] on link "[GEOGRAPHIC_DATA], 122/132" at bounding box center [152, 393] width 163 height 14
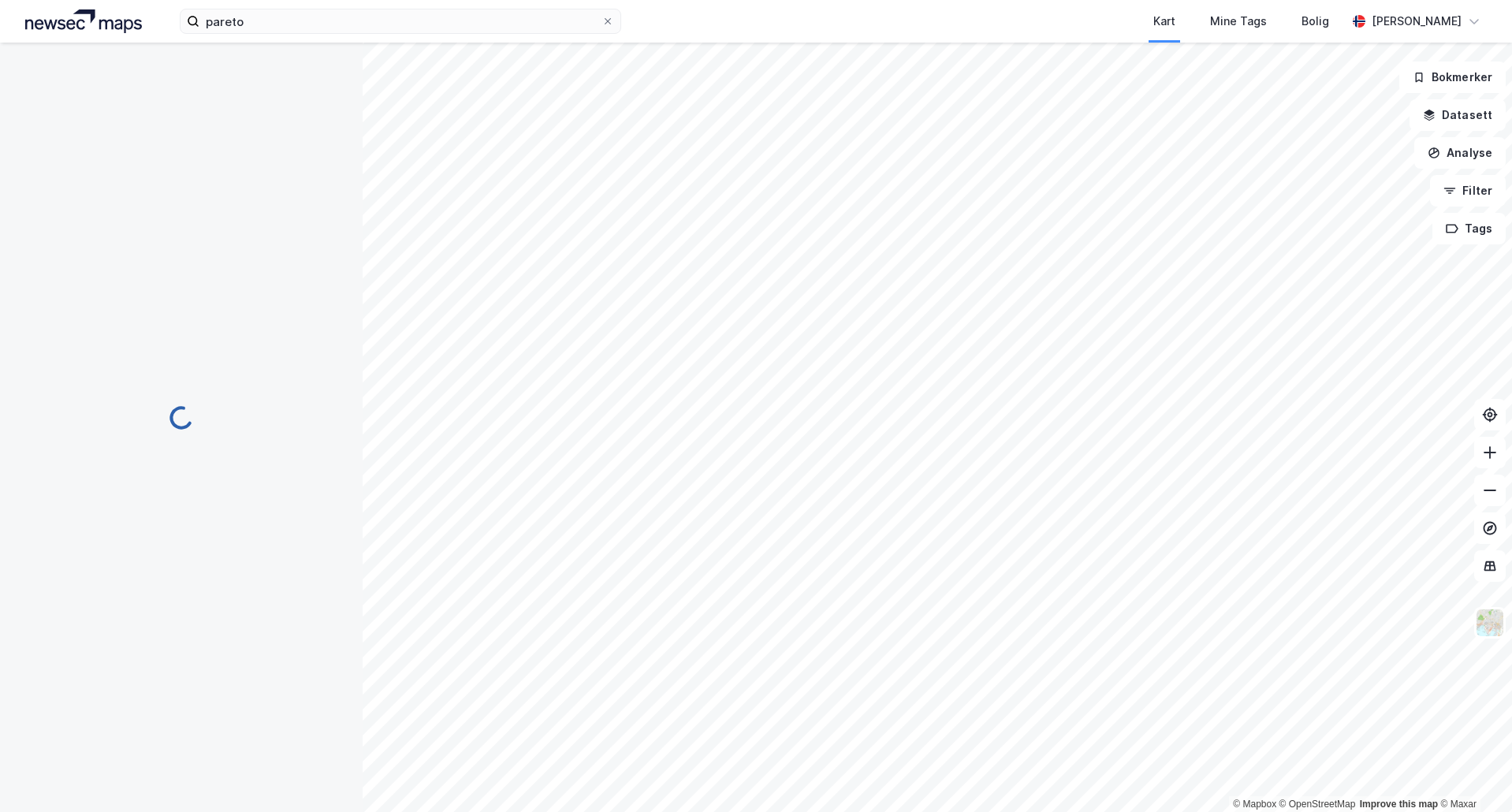
scroll to position [287, 0]
